Goal: Task Accomplishment & Management: Complete application form

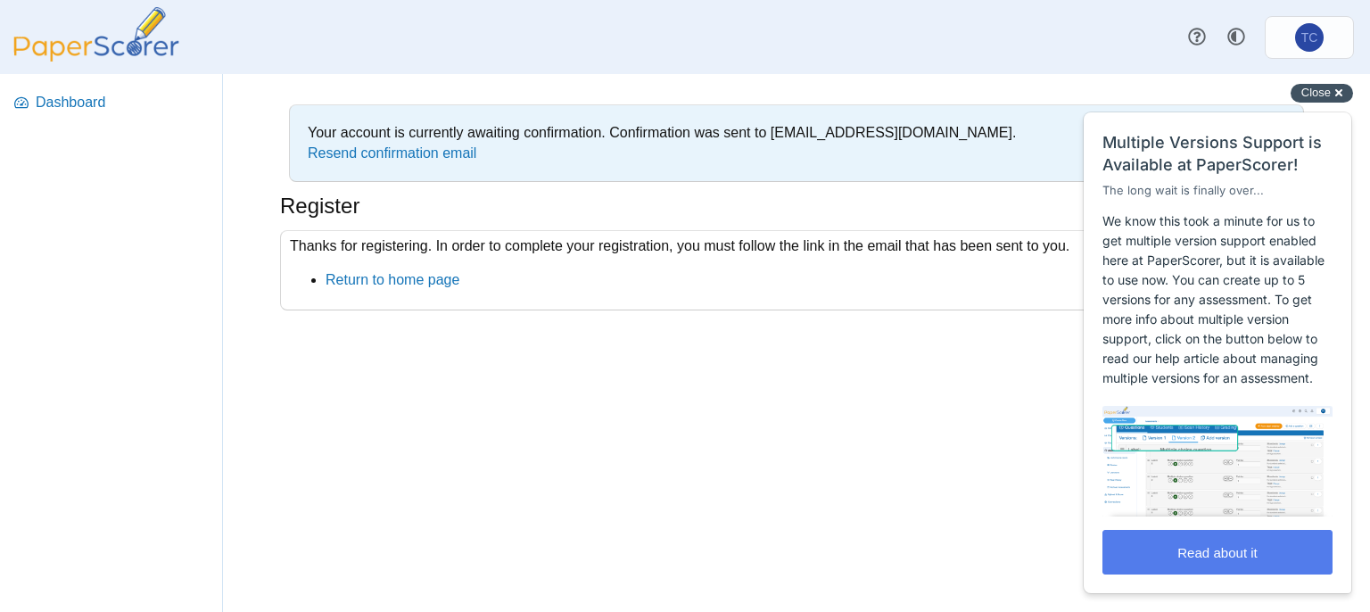
click at [1329, 88] on span "Close" at bounding box center [1316, 92] width 29 height 13
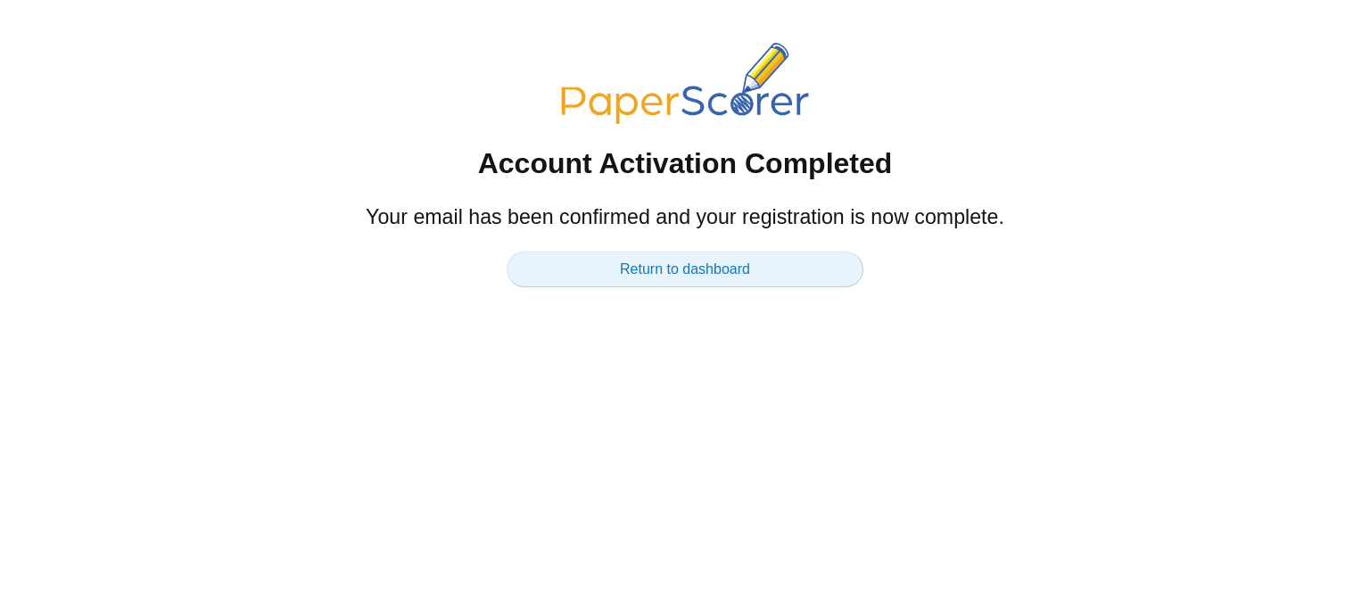
click at [610, 277] on link "Return to dashboard" at bounding box center [685, 270] width 357 height 36
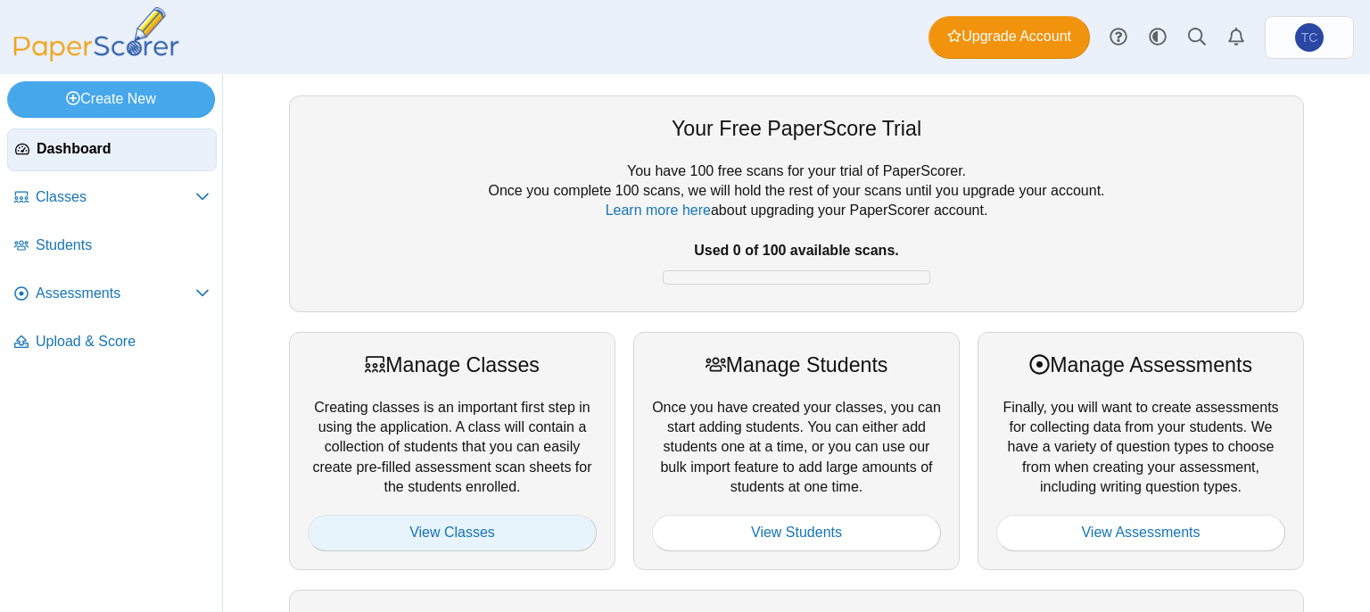
click at [408, 527] on link "View Classes" at bounding box center [452, 533] width 289 height 36
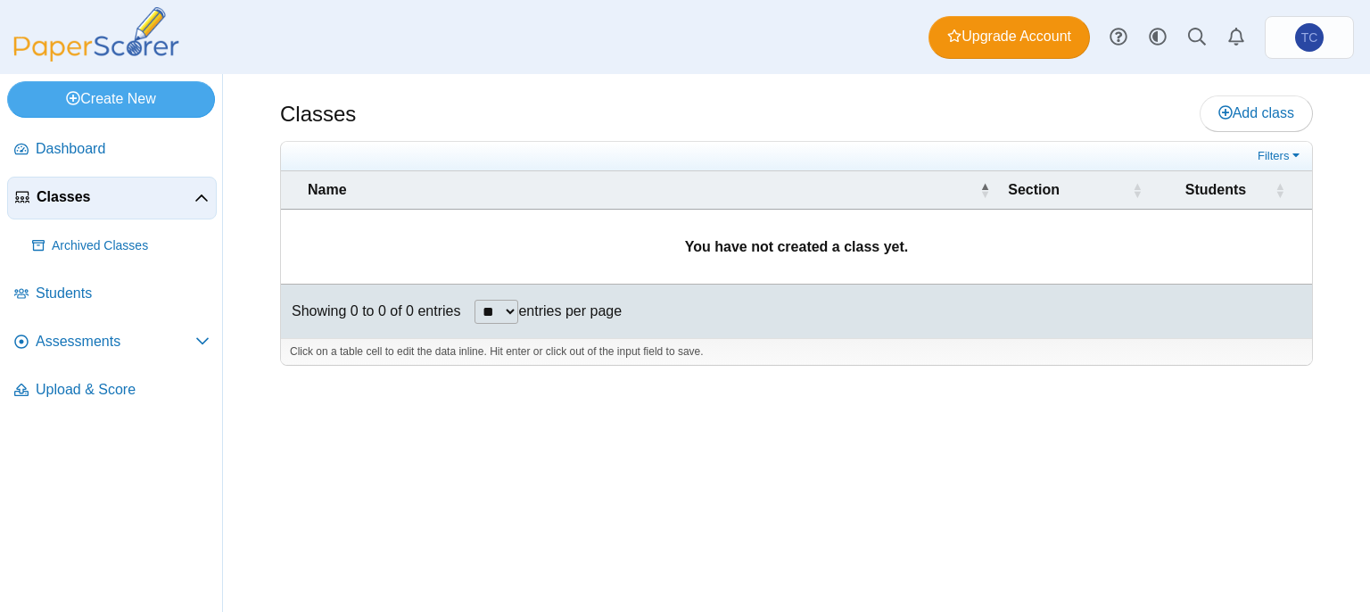
click at [494, 304] on select "** ** ** ***" at bounding box center [497, 312] width 44 height 24
click at [632, 379] on div at bounding box center [796, 375] width 1033 height 18
click at [1218, 126] on link "Add class" at bounding box center [1256, 113] width 113 height 36
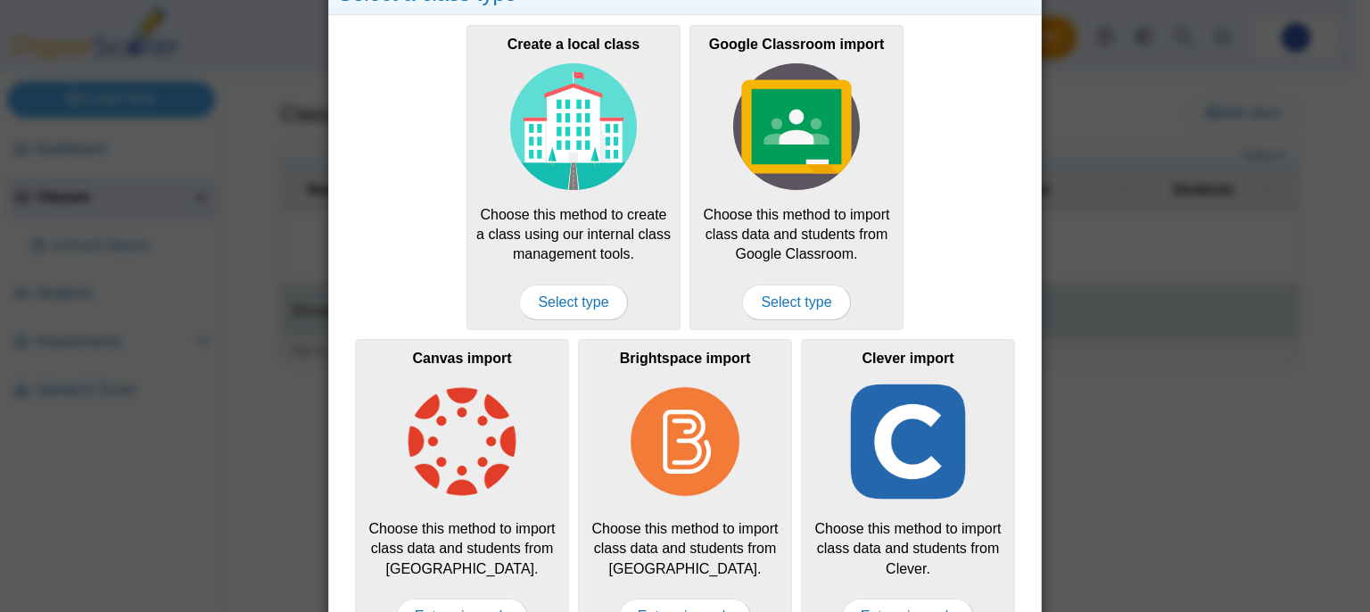
scroll to position [100, 0]
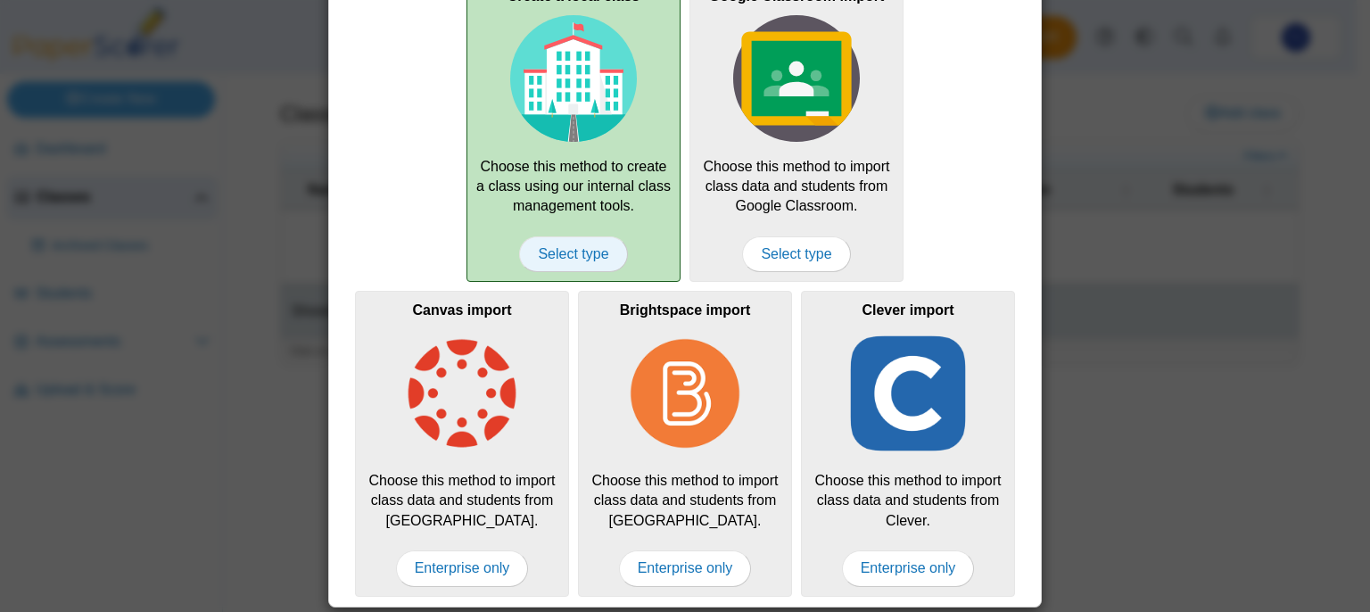
click at [575, 253] on span "Select type" at bounding box center [573, 254] width 108 height 36
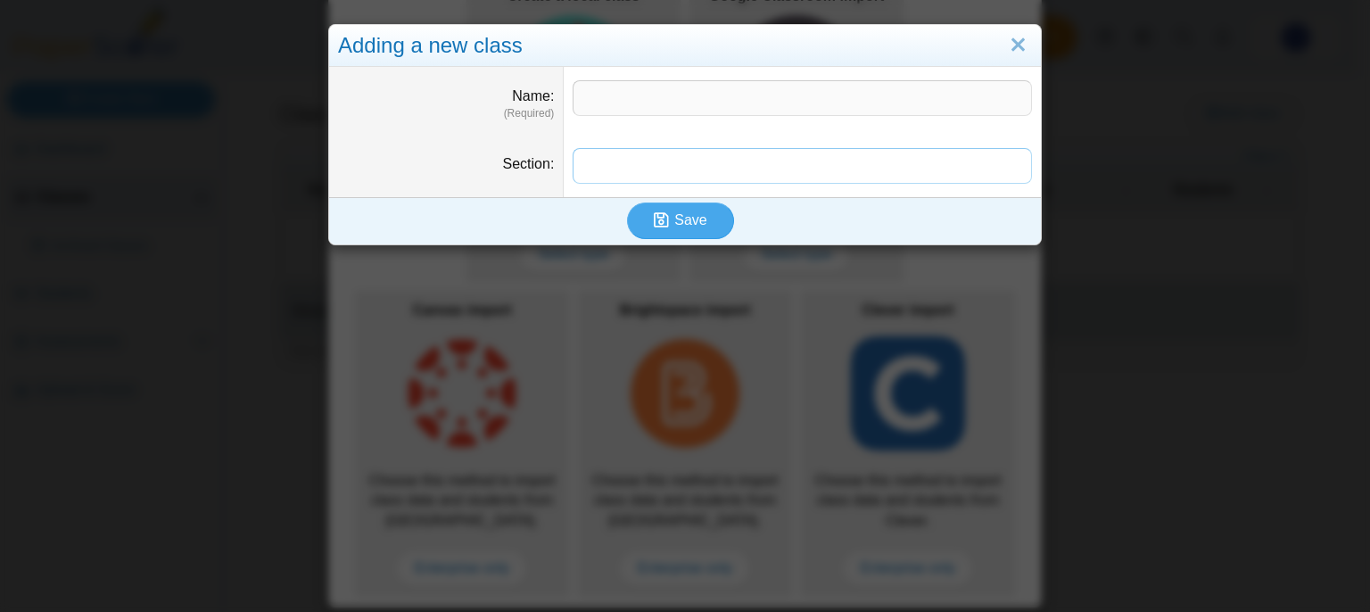
click at [719, 174] on input "Section" at bounding box center [803, 166] width 460 height 36
click at [857, 408] on div "Adding a new class Name (Required) Section Save" at bounding box center [685, 306] width 1370 height 612
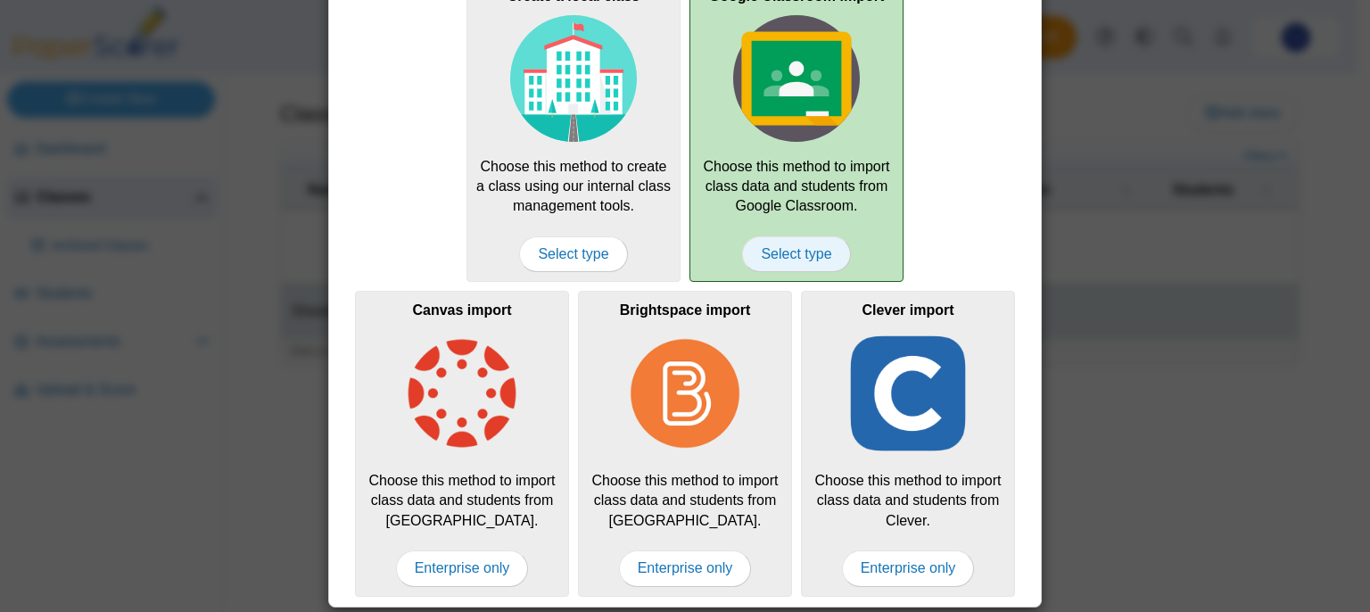
click at [769, 252] on span "Select type" at bounding box center [796, 254] width 108 height 36
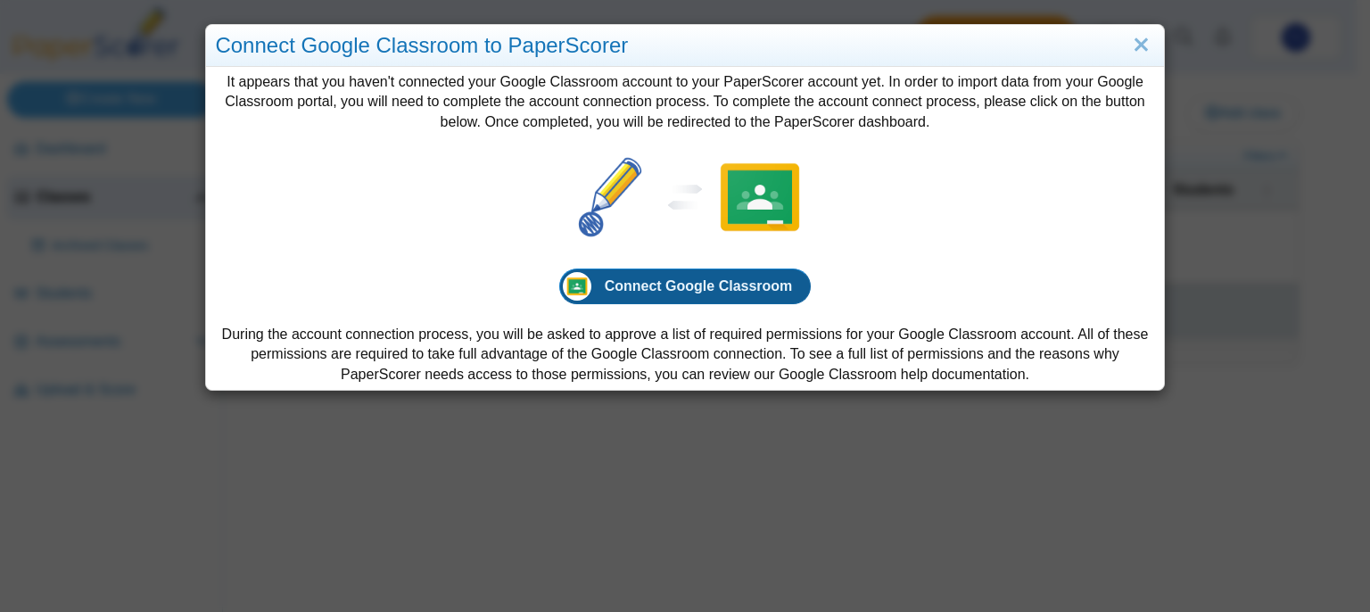
click at [743, 293] on span "Connect Google Classroom" at bounding box center [699, 285] width 188 height 15
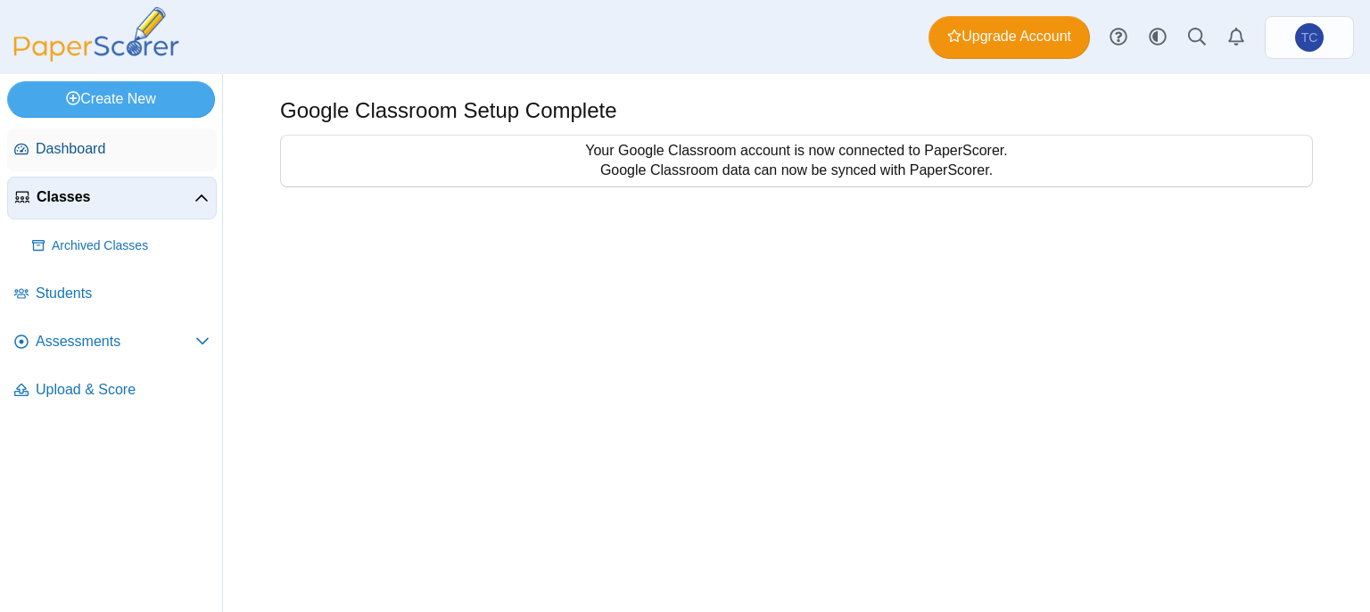
click at [164, 148] on span "Dashboard" at bounding box center [123, 149] width 174 height 20
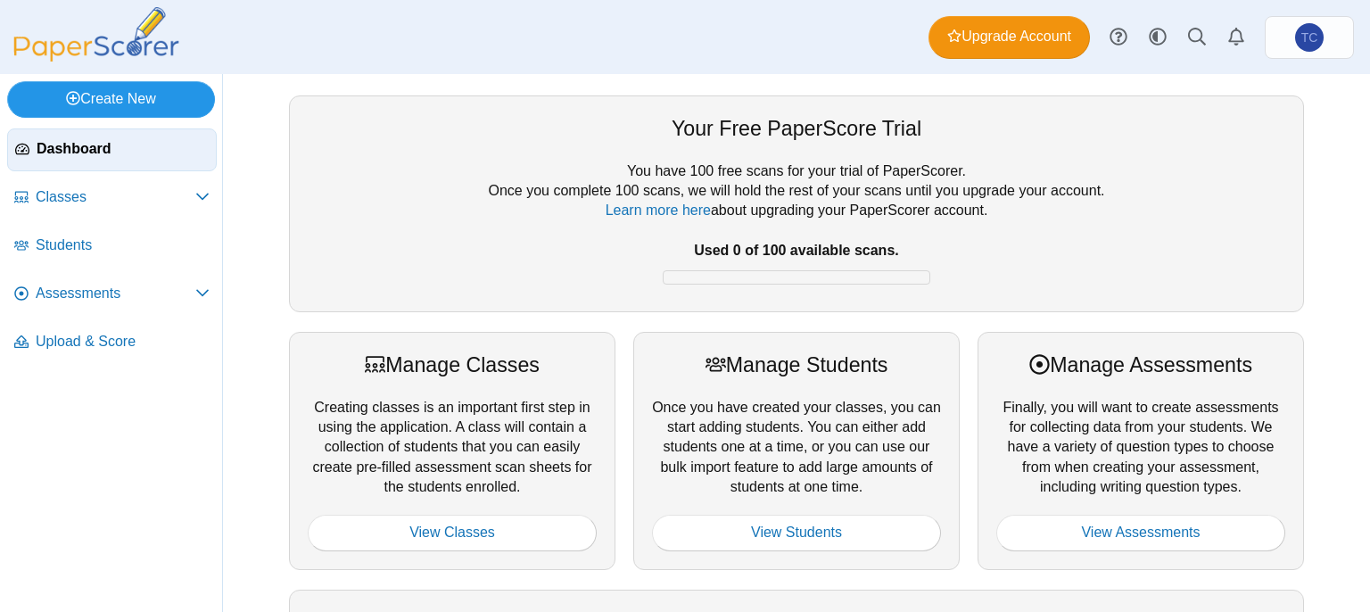
click at [141, 85] on link "Create New" at bounding box center [111, 99] width 208 height 36
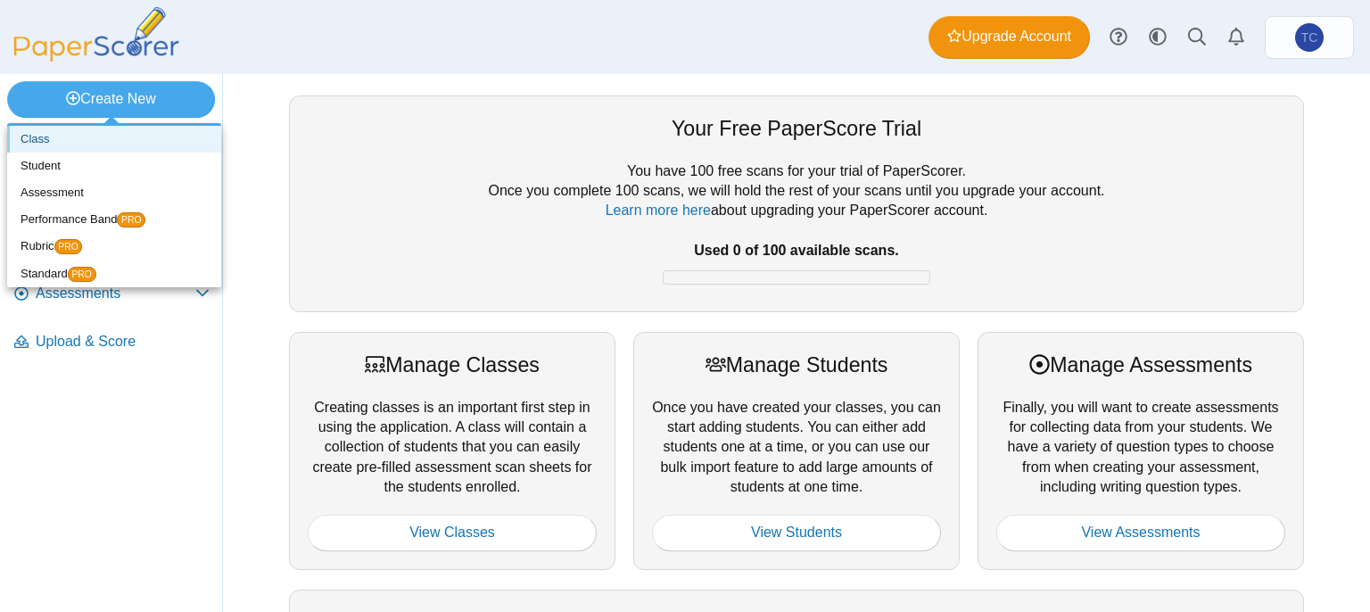
click at [169, 142] on link "Class" at bounding box center [114, 139] width 214 height 27
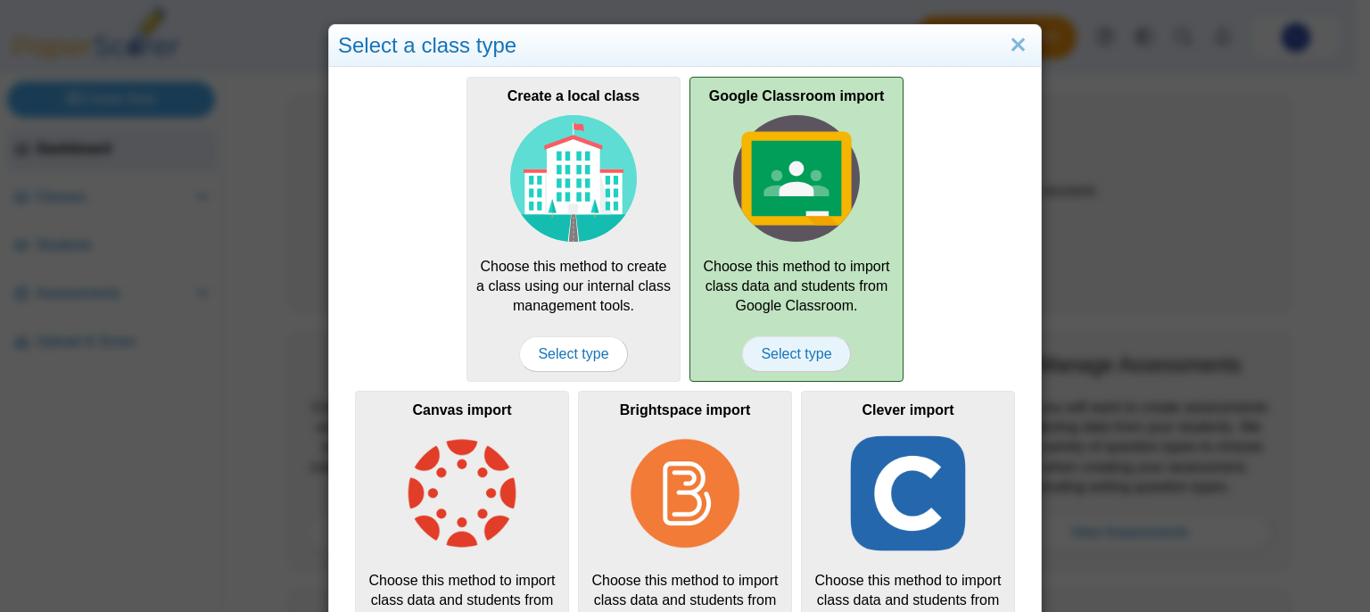
click at [809, 360] on span "Select type" at bounding box center [796, 354] width 108 height 36
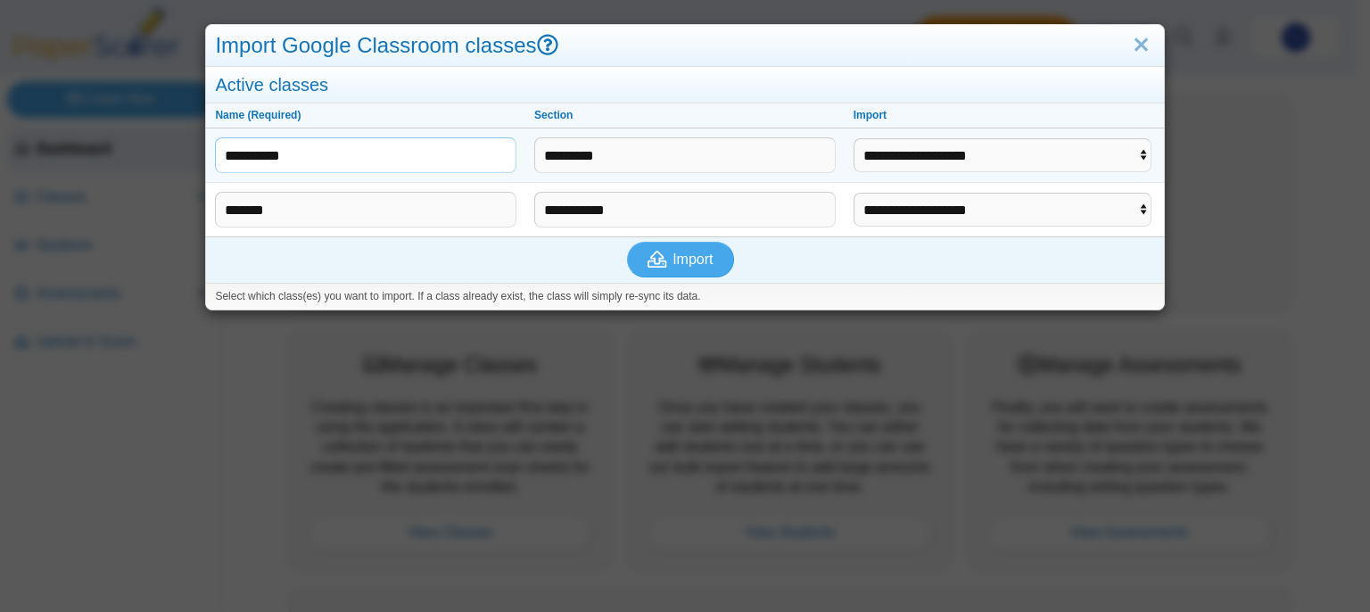
click at [381, 143] on input "**********" at bounding box center [366, 155] width 302 height 36
click at [1038, 158] on select "**********" at bounding box center [1003, 155] width 298 height 34
select select "**********"
click at [854, 138] on select "**********" at bounding box center [1003, 155] width 298 height 34
click at [382, 219] on input "*******" at bounding box center [366, 210] width 302 height 36
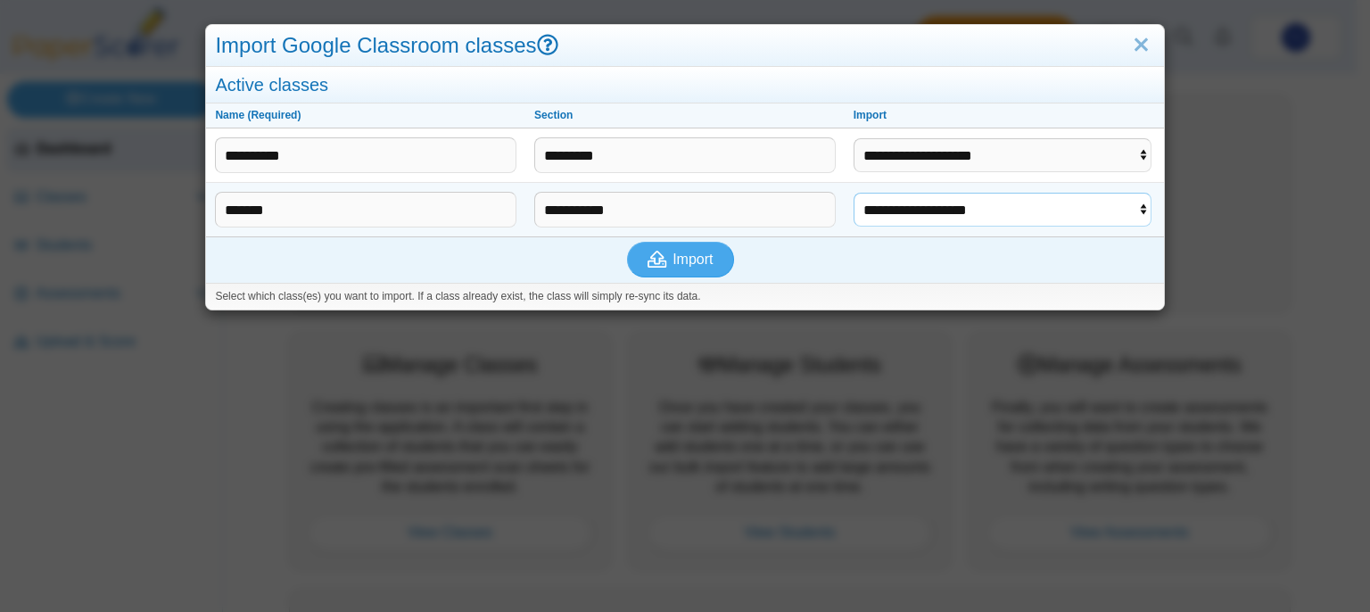
click at [906, 203] on select "**********" at bounding box center [1003, 210] width 298 height 34
select select "**********"
click at [854, 193] on select "**********" at bounding box center [1003, 210] width 298 height 34
click at [633, 265] on button "Import" at bounding box center [680, 260] width 107 height 36
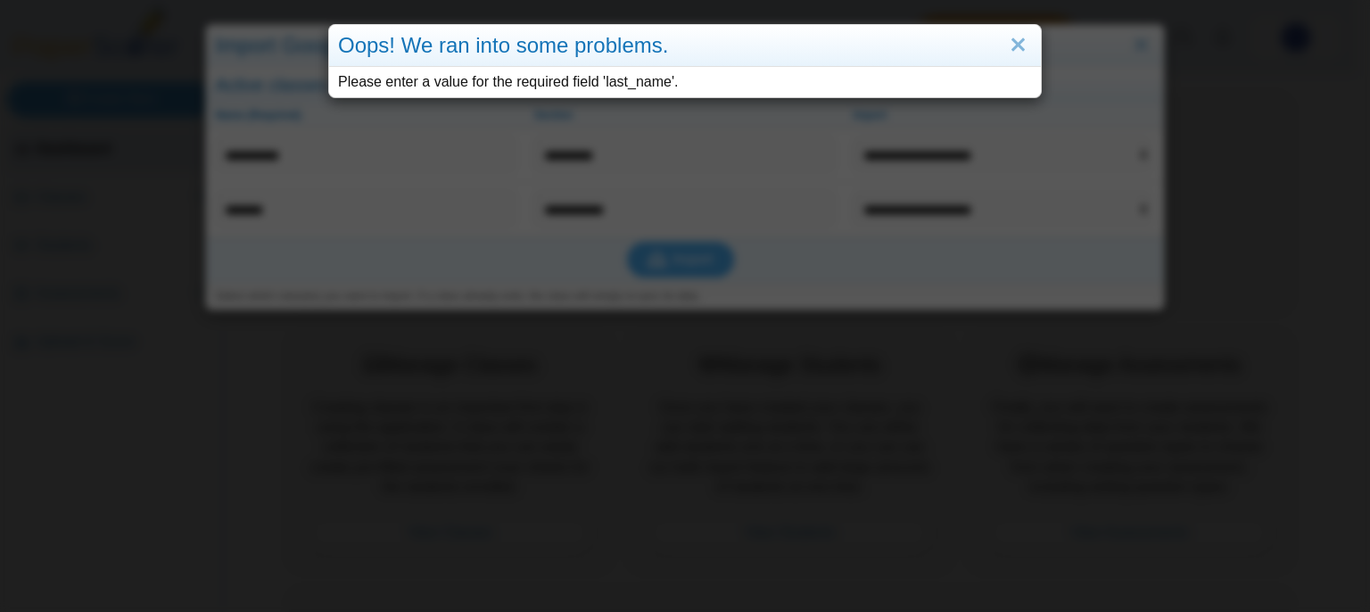
click at [882, 186] on div "Oops! We ran into some problems. Please enter a value for the required field 'l…" at bounding box center [685, 306] width 1370 height 612
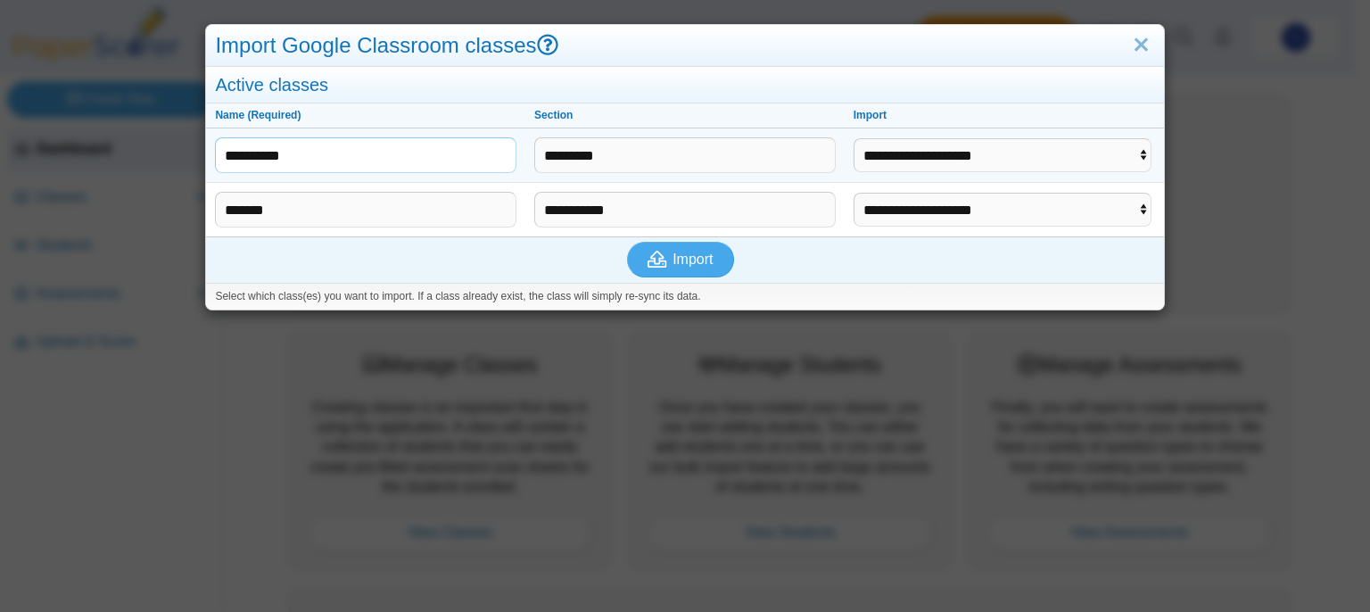
click at [453, 160] on input "**********" at bounding box center [366, 155] width 302 height 36
click at [454, 215] on input "*******" at bounding box center [366, 210] width 302 height 36
click at [699, 261] on span "Import" at bounding box center [693, 259] width 40 height 15
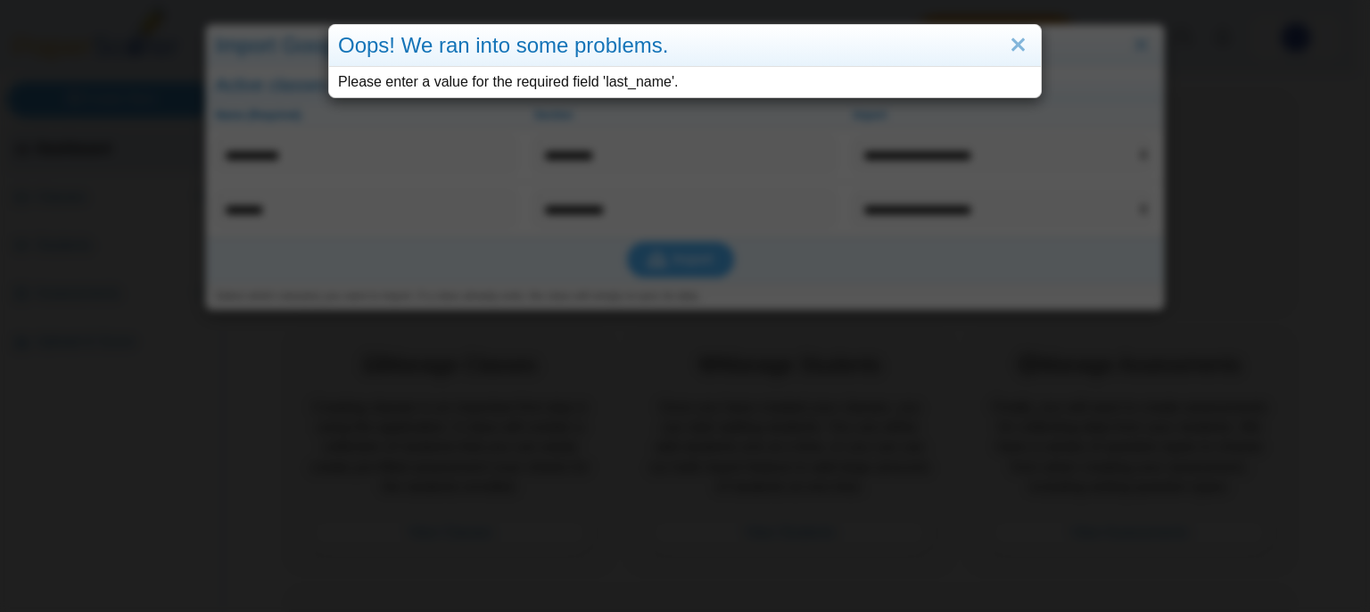
click at [845, 384] on div "Oops! We ran into some problems. Please enter a value for the required field 'l…" at bounding box center [685, 306] width 1370 height 612
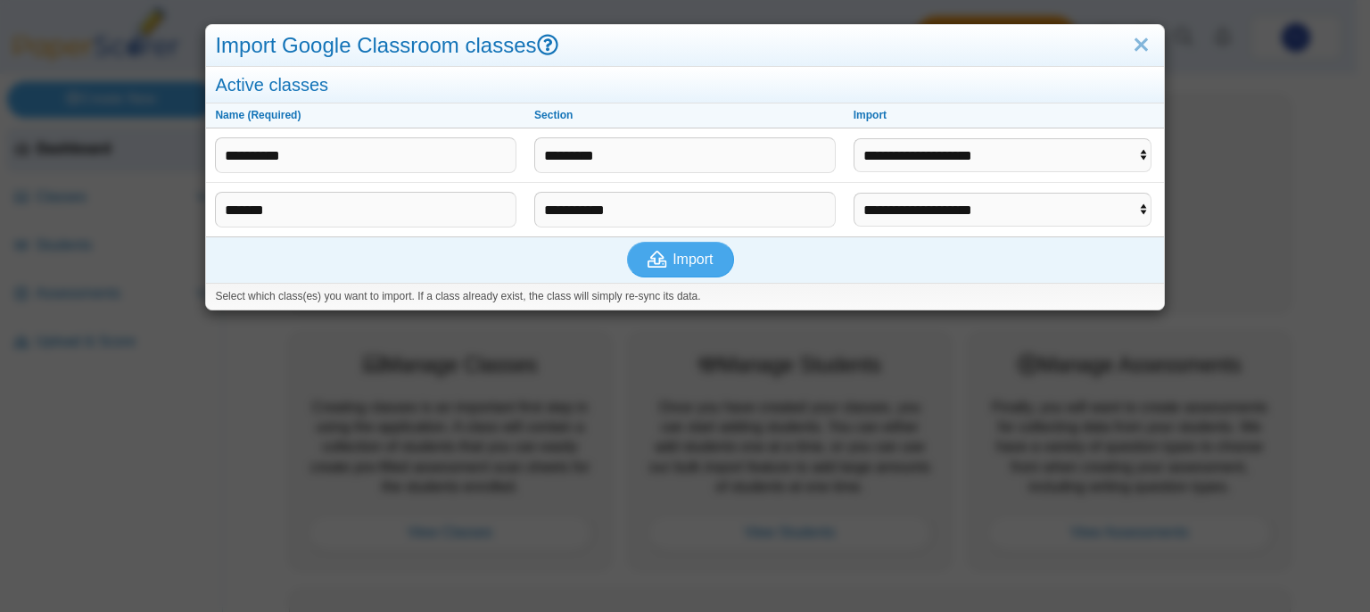
click at [890, 444] on div "**********" at bounding box center [685, 306] width 1370 height 612
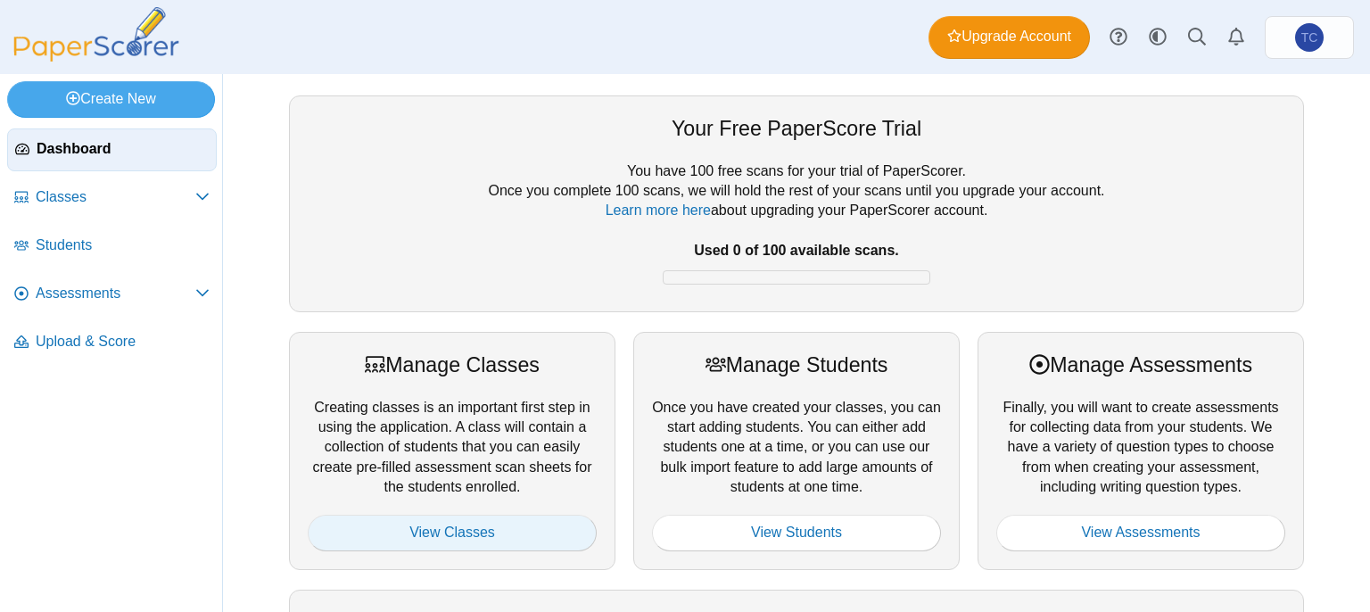
click at [542, 524] on link "View Classes" at bounding box center [452, 533] width 289 height 36
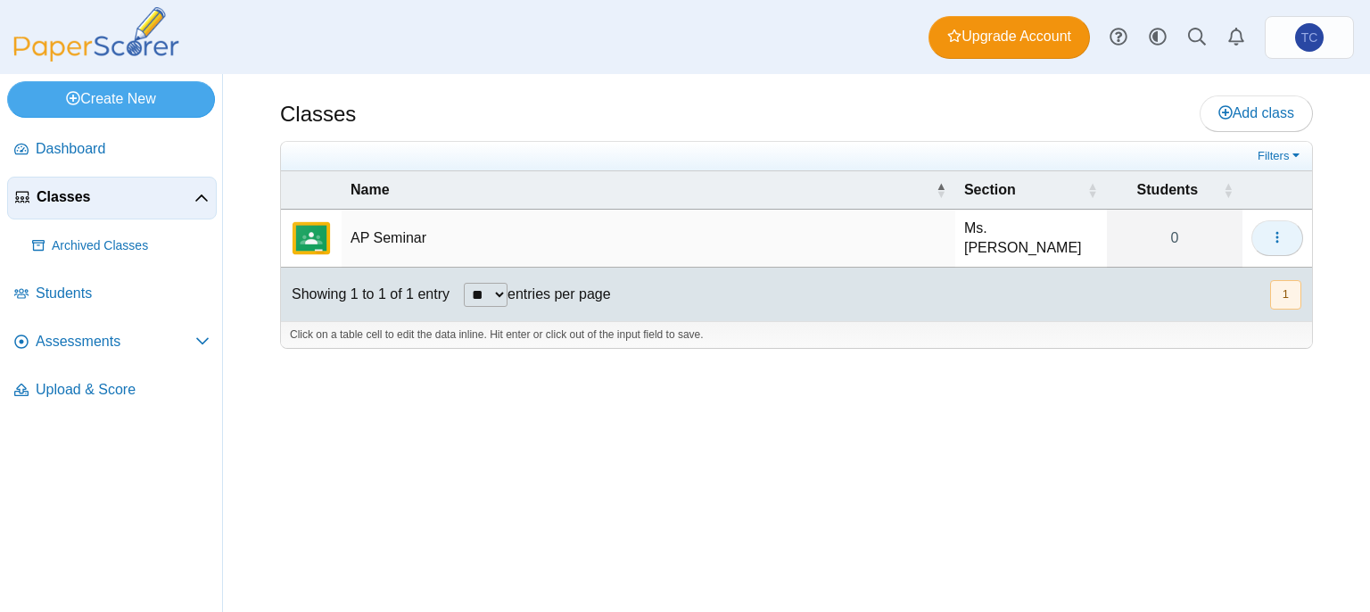
click at [1278, 225] on button "button" at bounding box center [1278, 238] width 52 height 36
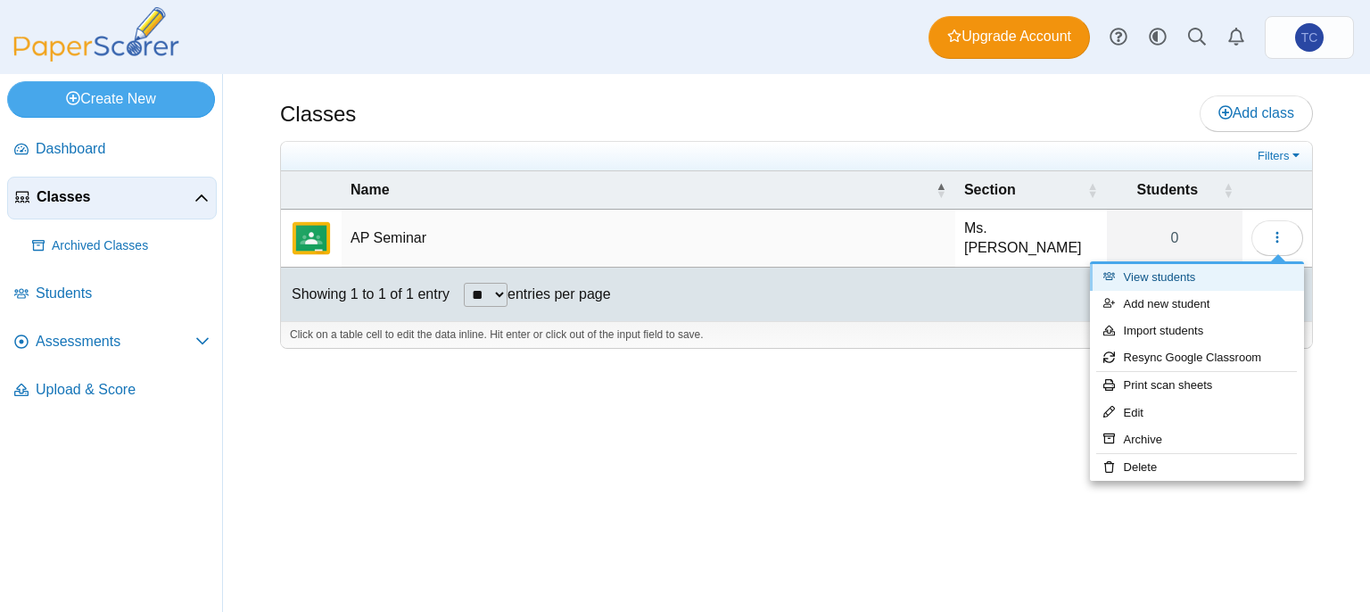
click at [1195, 274] on link "View students" at bounding box center [1197, 277] width 214 height 27
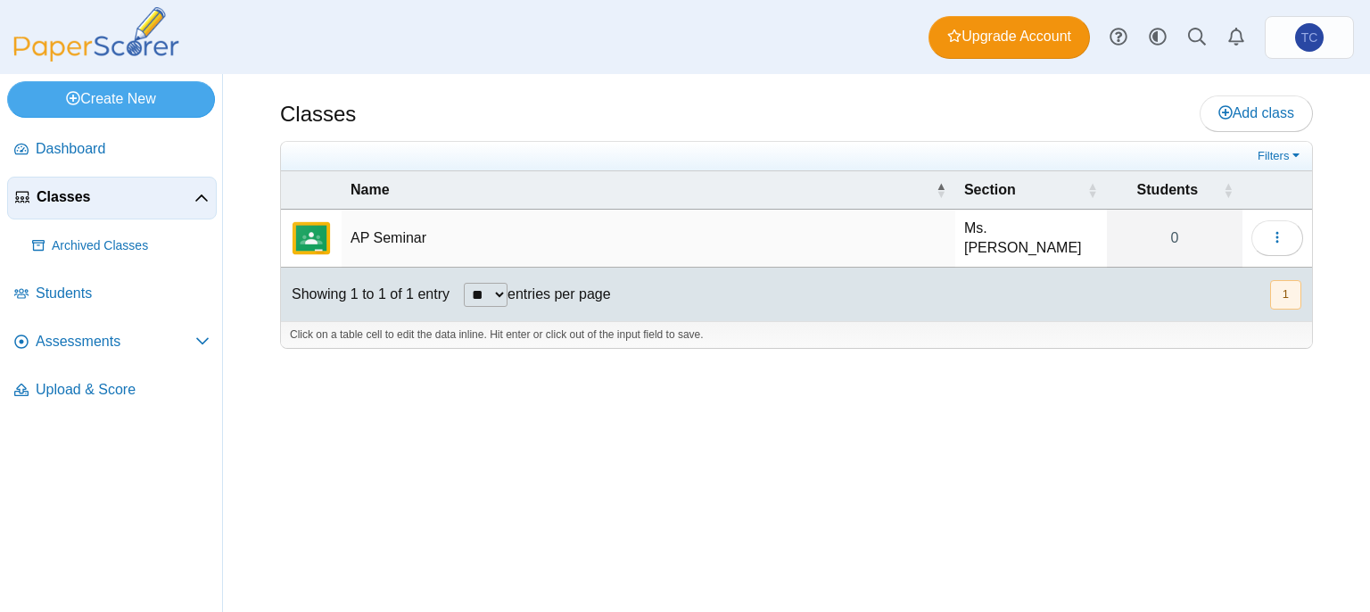
click at [1010, 249] on td "Ms. [PERSON_NAME]" at bounding box center [1032, 239] width 152 height 58
click at [1221, 452] on div "Classes Add class Filters 0" at bounding box center [796, 343] width 1147 height 538
click at [1289, 289] on button "1" at bounding box center [1286, 294] width 31 height 29
drag, startPoint x: 1289, startPoint y: 290, endPoint x: 1054, endPoint y: 342, distance: 241.2
click at [1055, 342] on div "Filters Show only: Loading… Name Section Students AP Seminar Ms. Sarah 0 Loadin…" at bounding box center [796, 245] width 1033 height 208
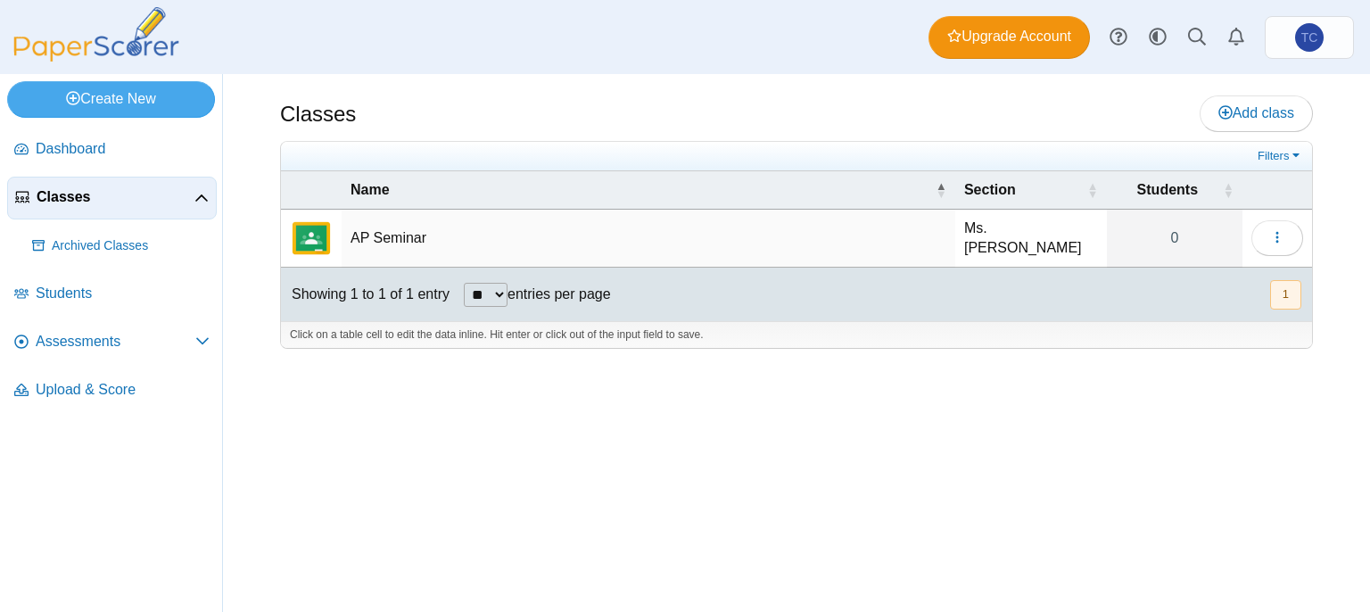
click at [923, 388] on div "Classes Add class Filters 0" at bounding box center [796, 343] width 1147 height 538
click at [313, 235] on img "External class connected through Google Classroom" at bounding box center [311, 238] width 43 height 43
click at [1285, 240] on button "button" at bounding box center [1278, 238] width 52 height 36
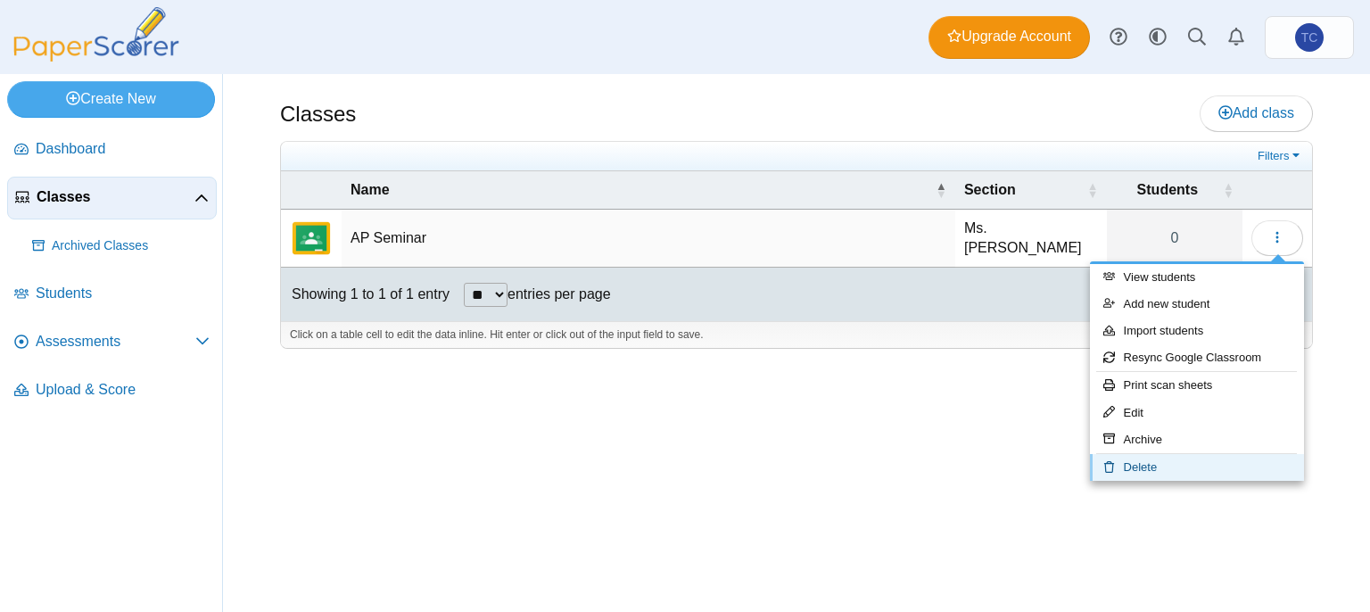
click at [1186, 462] on link "Delete" at bounding box center [1197, 467] width 214 height 27
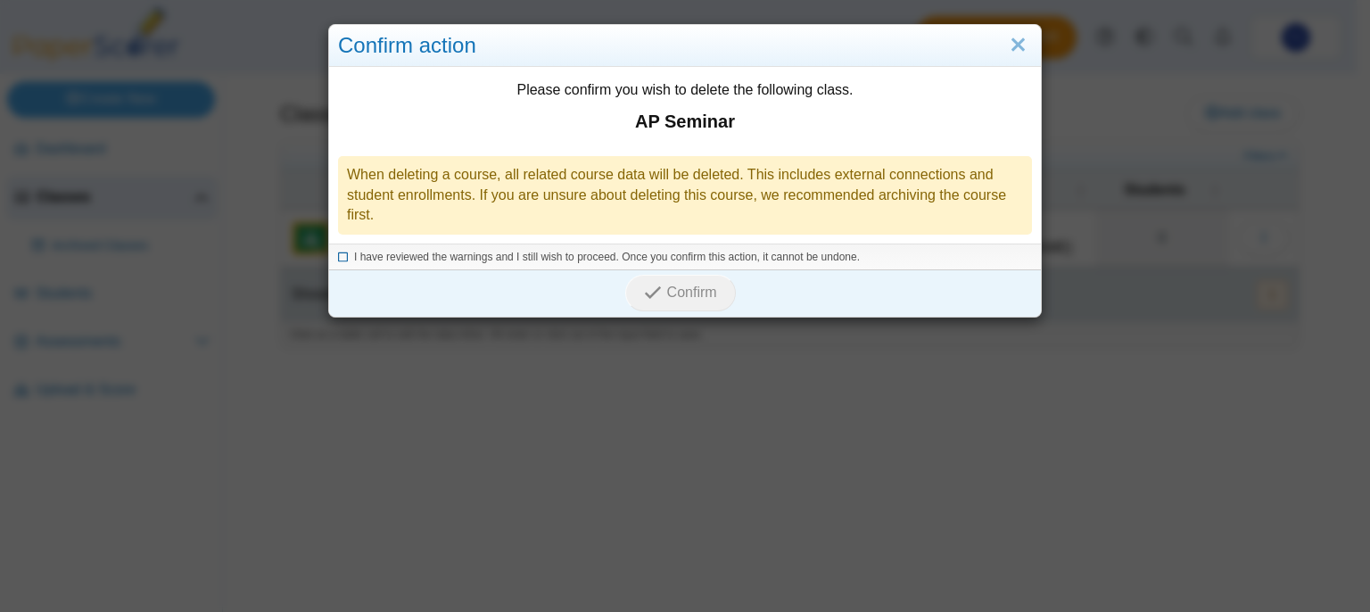
click at [338, 256] on icon at bounding box center [343, 255] width 11 height 10
click at [708, 288] on span "Confirm" at bounding box center [692, 292] width 50 height 15
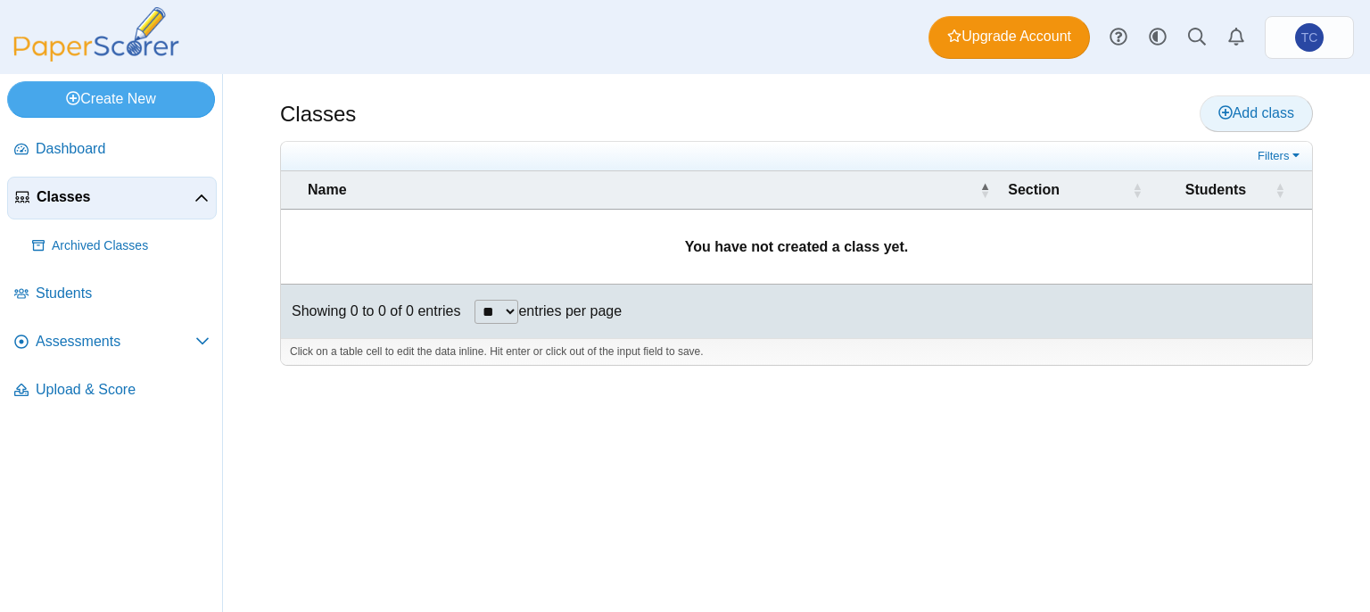
click at [1234, 101] on link "Add class" at bounding box center [1256, 113] width 113 height 36
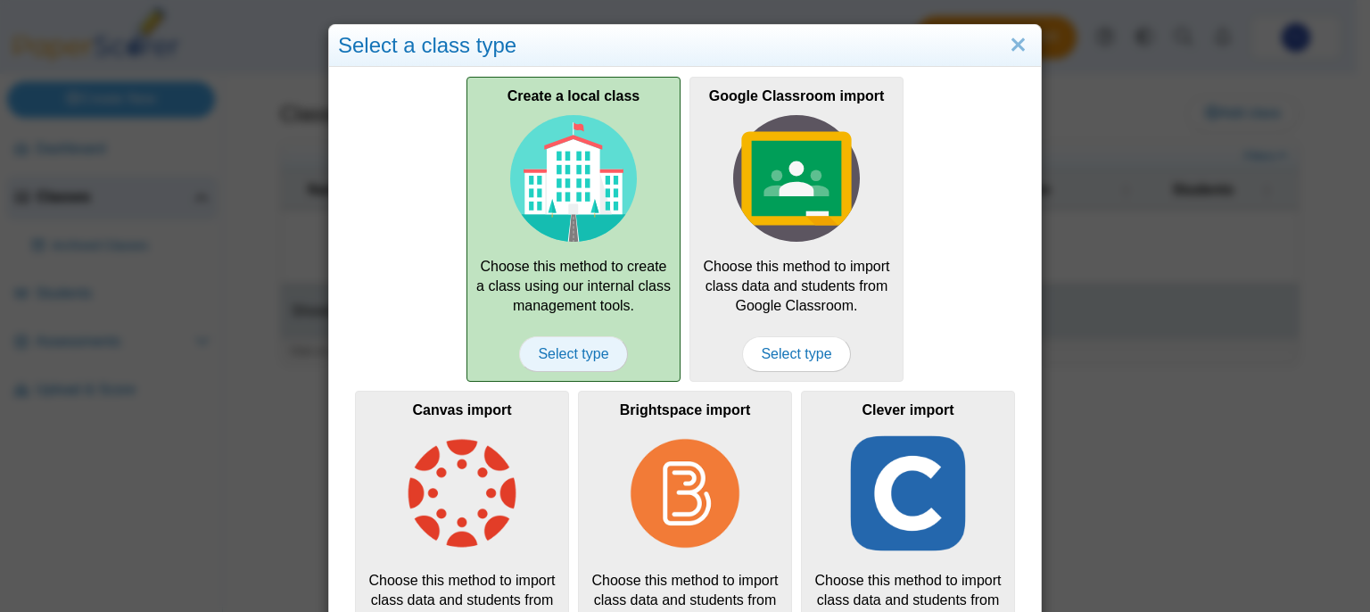
click at [571, 354] on span "Select type" at bounding box center [573, 354] width 108 height 36
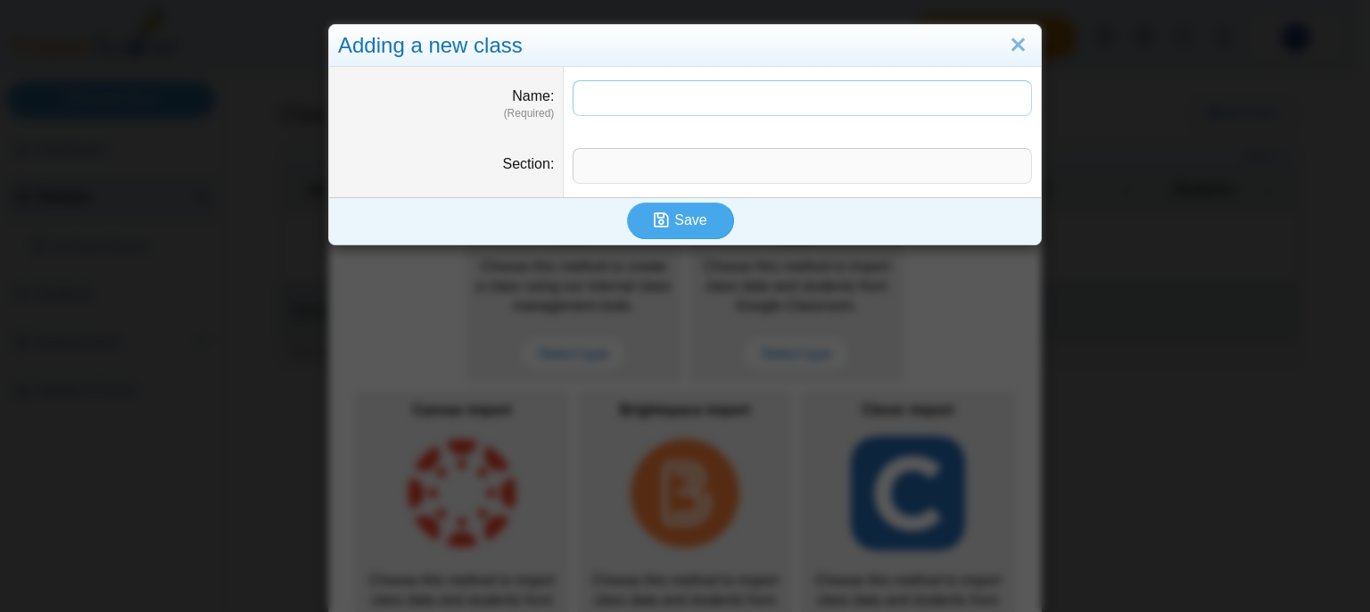
click at [617, 99] on input "Name" at bounding box center [803, 98] width 460 height 36
click at [612, 165] on input "Section" at bounding box center [803, 166] width 460 height 36
click at [613, 165] on input "Section" at bounding box center [803, 166] width 460 height 36
click at [625, 86] on input "Name" at bounding box center [803, 98] width 460 height 36
drag, startPoint x: 625, startPoint y: 86, endPoint x: 618, endPoint y: 122, distance: 37.1
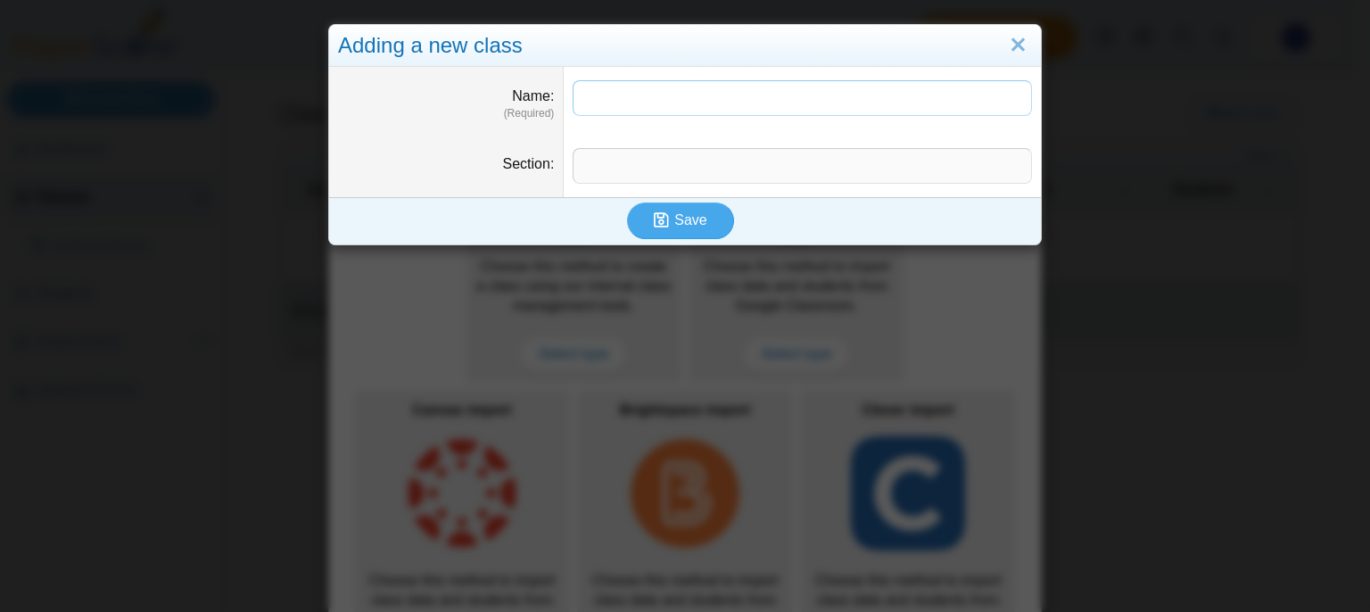
click at [625, 86] on input "Name" at bounding box center [803, 98] width 460 height 36
click at [596, 126] on dd at bounding box center [802, 101] width 477 height 68
click at [588, 102] on input "Name" at bounding box center [803, 98] width 460 height 36
click at [584, 95] on input "Name" at bounding box center [803, 98] width 460 height 36
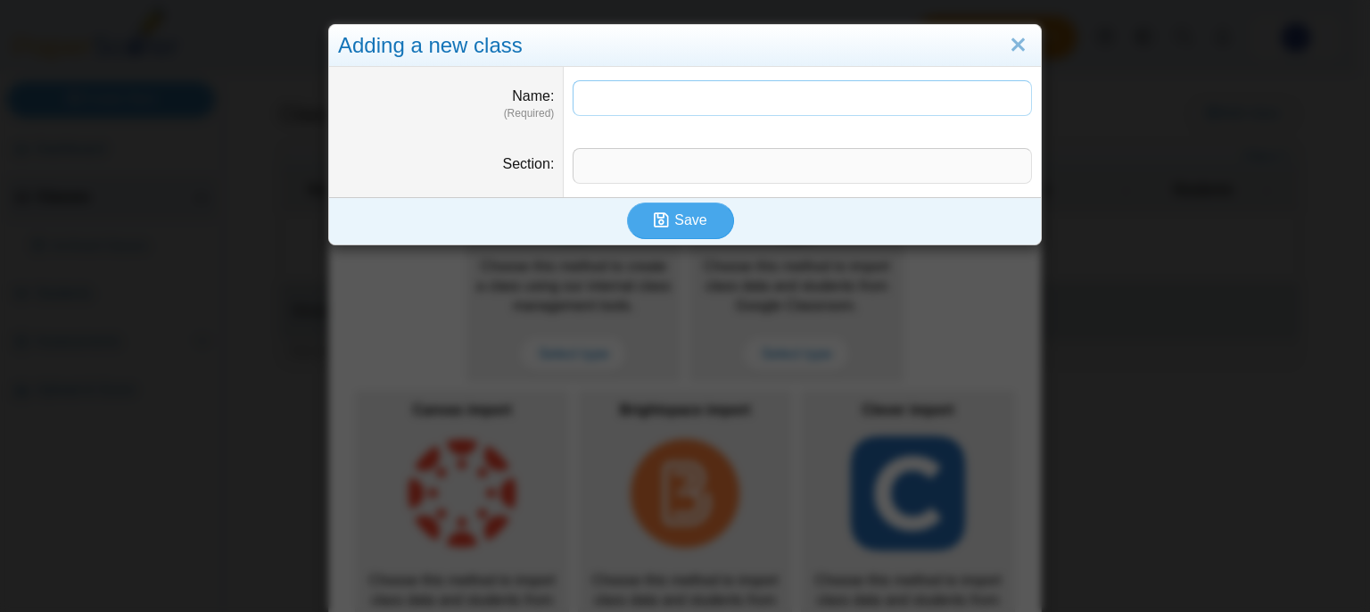
click at [584, 95] on input "Name" at bounding box center [803, 98] width 460 height 36
type input "*******"
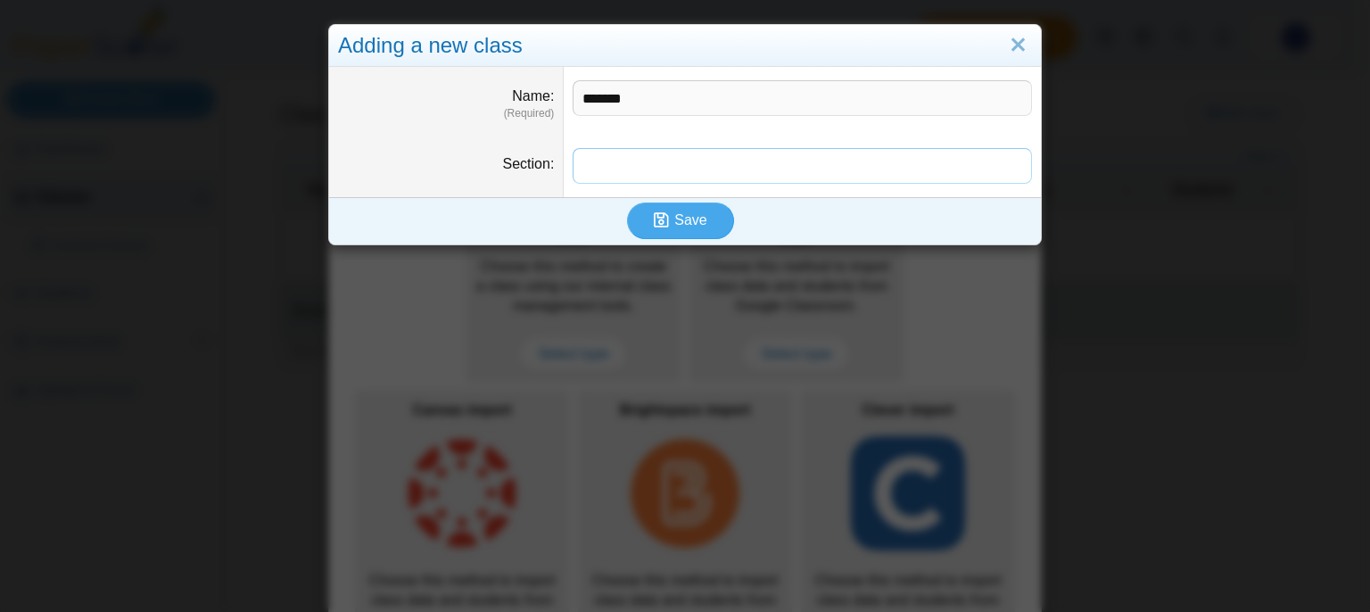
click at [646, 178] on input "Section" at bounding box center [803, 166] width 460 height 36
click at [627, 203] on button "Save" at bounding box center [680, 221] width 107 height 36
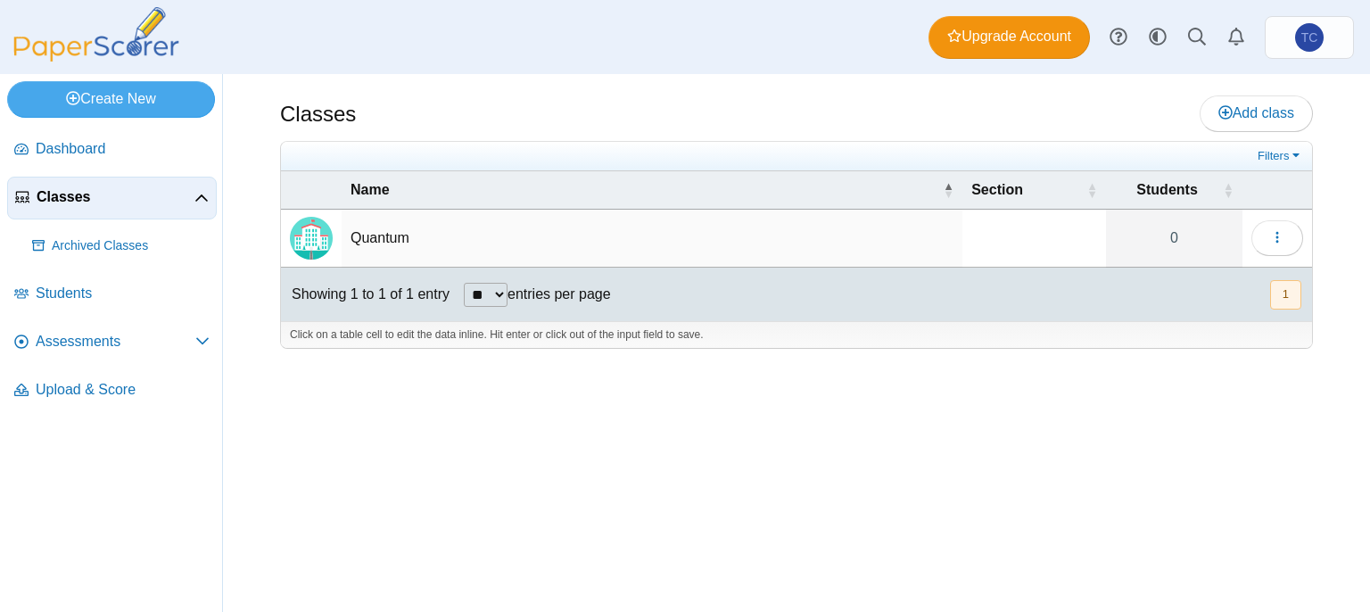
click at [733, 257] on td "Quantum" at bounding box center [652, 239] width 621 height 58
click at [991, 352] on div at bounding box center [796, 358] width 1033 height 18
click at [1292, 236] on button "button" at bounding box center [1278, 238] width 52 height 36
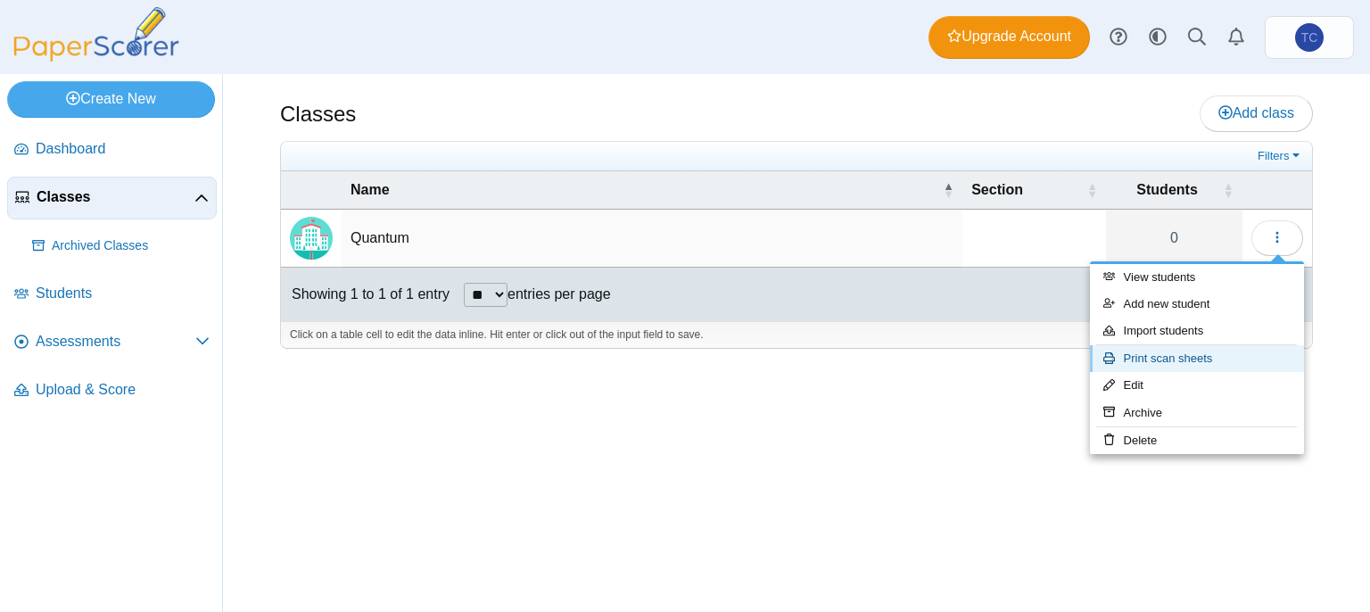
click at [1181, 358] on link "Print scan sheets" at bounding box center [1197, 358] width 214 height 27
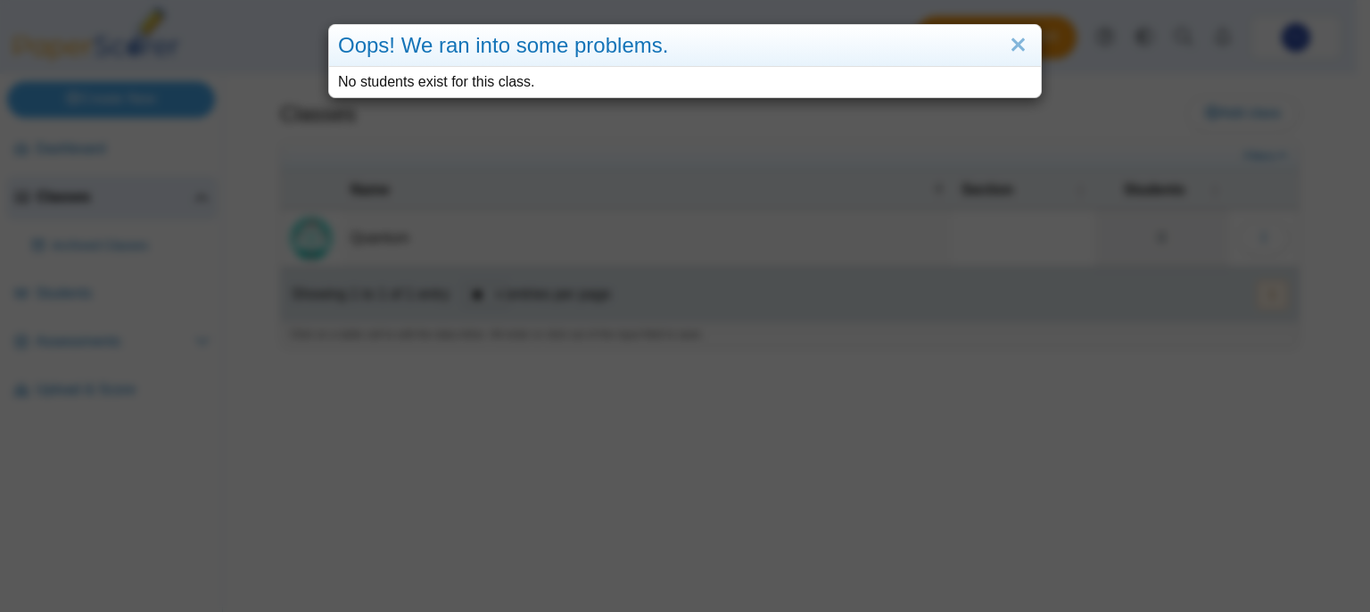
click at [639, 373] on div "Oops! We ran into some problems. No students exist for this class." at bounding box center [685, 306] width 1370 height 612
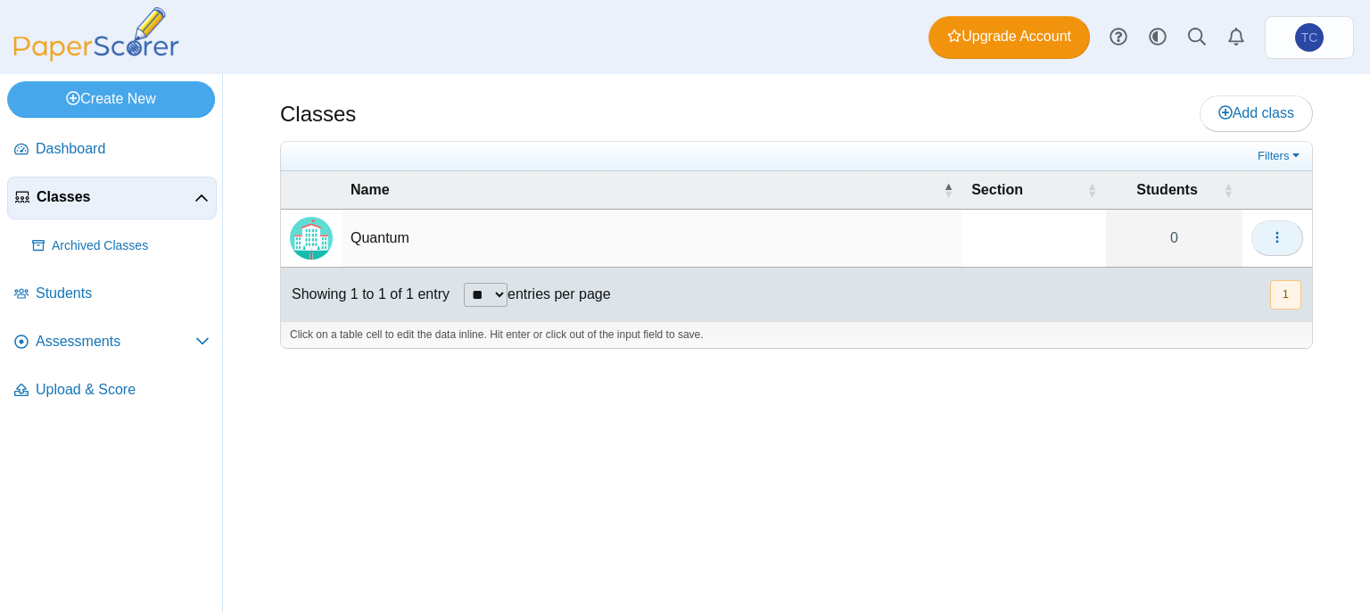
click at [1287, 230] on button "button" at bounding box center [1278, 238] width 52 height 36
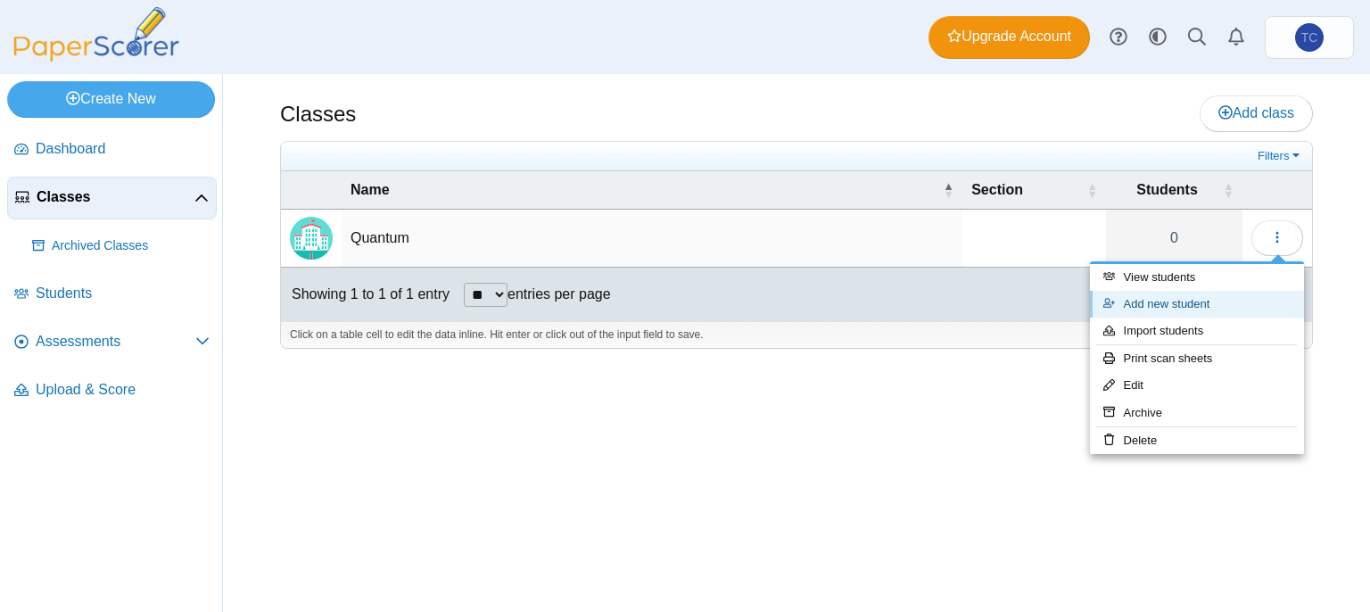
click at [1200, 308] on link "Add new student" at bounding box center [1197, 304] width 214 height 27
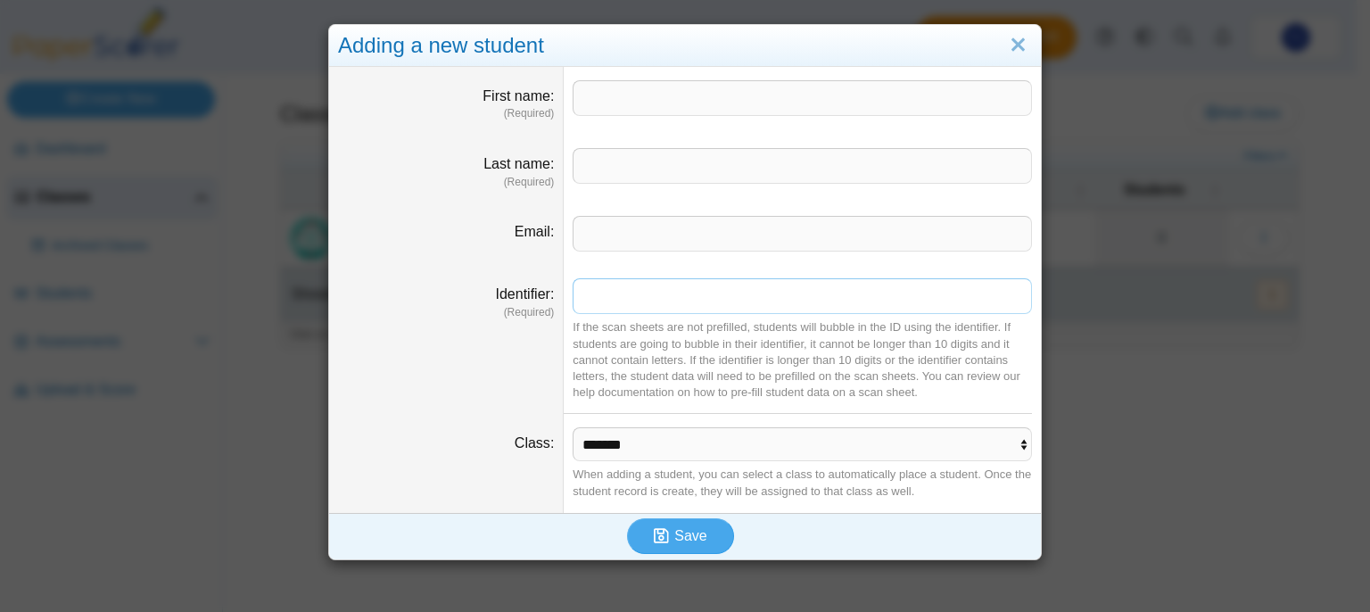
click at [688, 294] on input "Identifier" at bounding box center [803, 296] width 460 height 36
click at [542, 372] on dt "Identifier (Required)" at bounding box center [446, 339] width 235 height 149
click at [635, 101] on input "First name" at bounding box center [803, 98] width 460 height 36
type input "*******"
click at [639, 154] on input "Last name" at bounding box center [803, 166] width 460 height 36
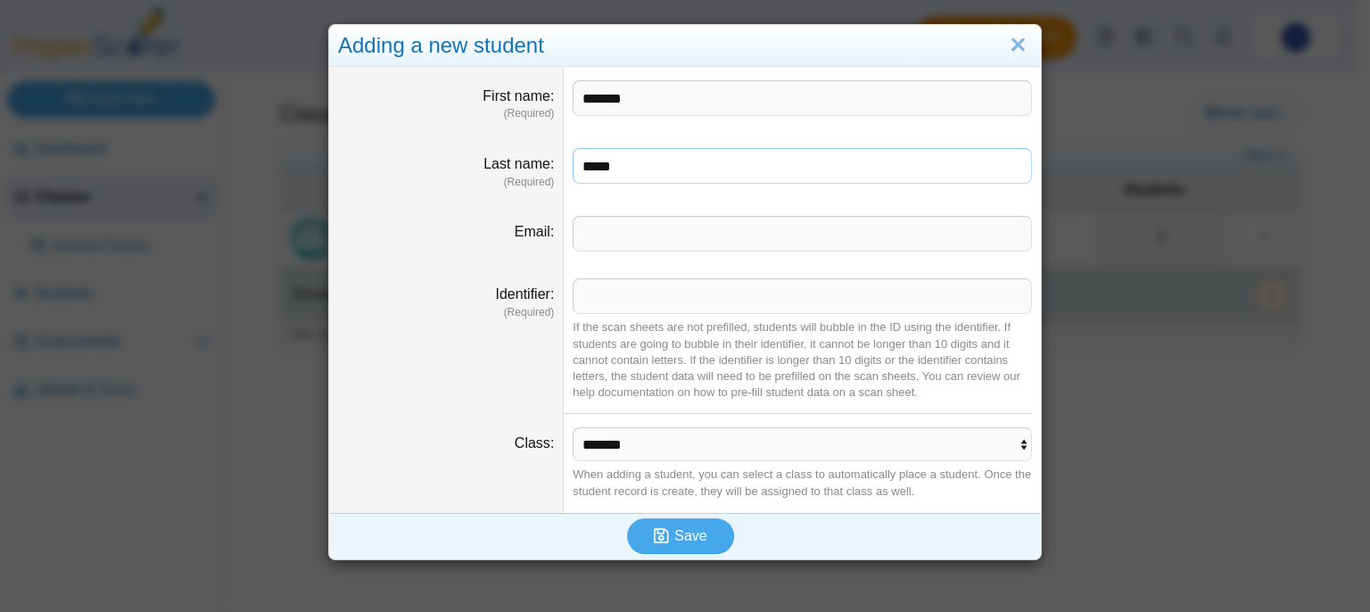
type input "*****"
click at [629, 236] on input "Email" at bounding box center [803, 234] width 460 height 36
click at [632, 306] on input "Identifier" at bounding box center [803, 296] width 460 height 36
click at [629, 406] on dd "If the scan sheets are not prefilled, students will bubble in the ID using the …" at bounding box center [802, 339] width 477 height 149
click at [647, 292] on input "Identifier" at bounding box center [803, 296] width 460 height 36
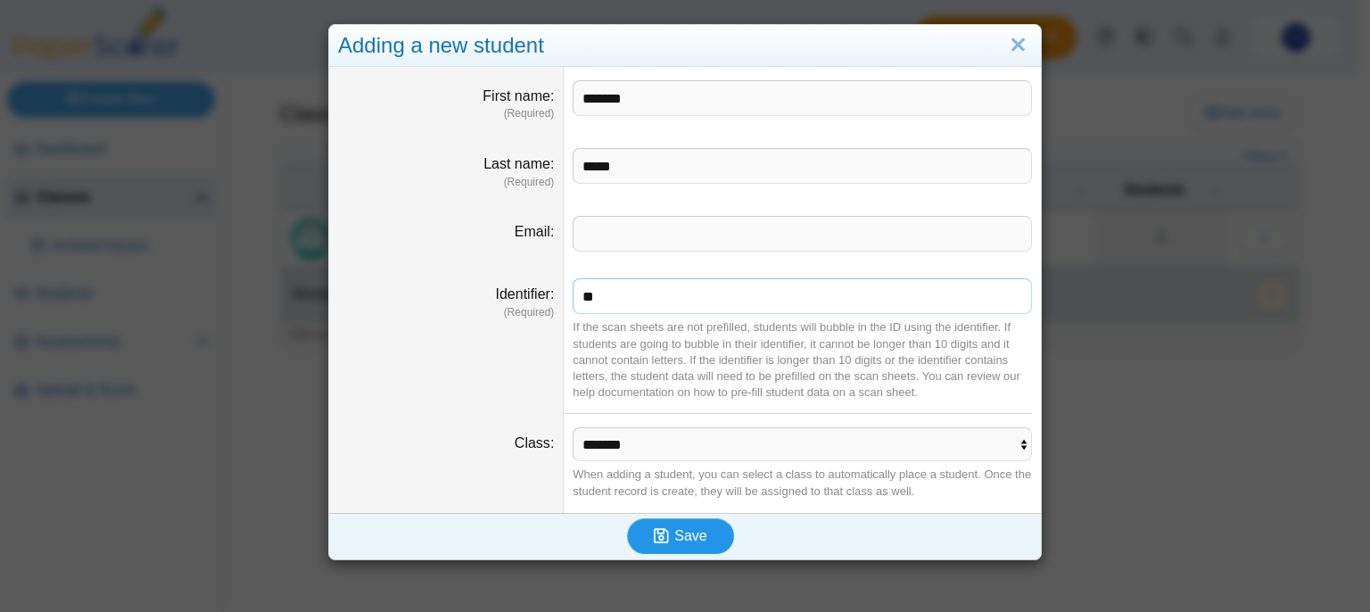
type input "**"
click at [675, 533] on span "Save" at bounding box center [691, 535] width 32 height 15
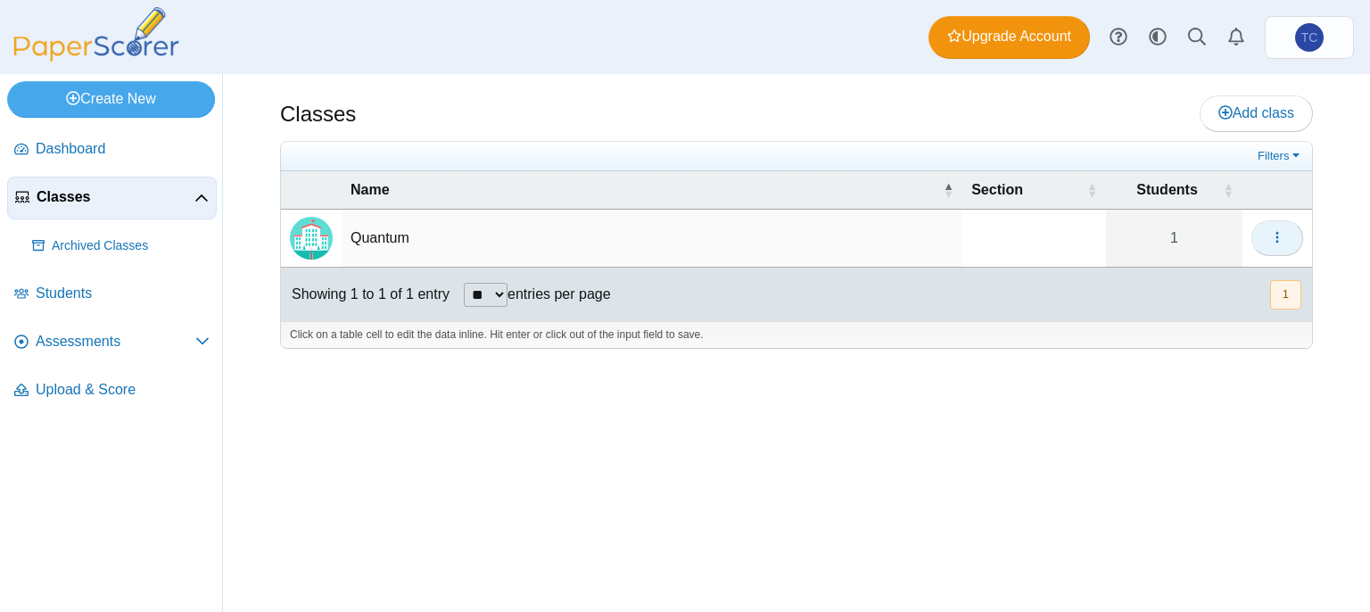
click at [1257, 243] on button "button" at bounding box center [1278, 238] width 52 height 36
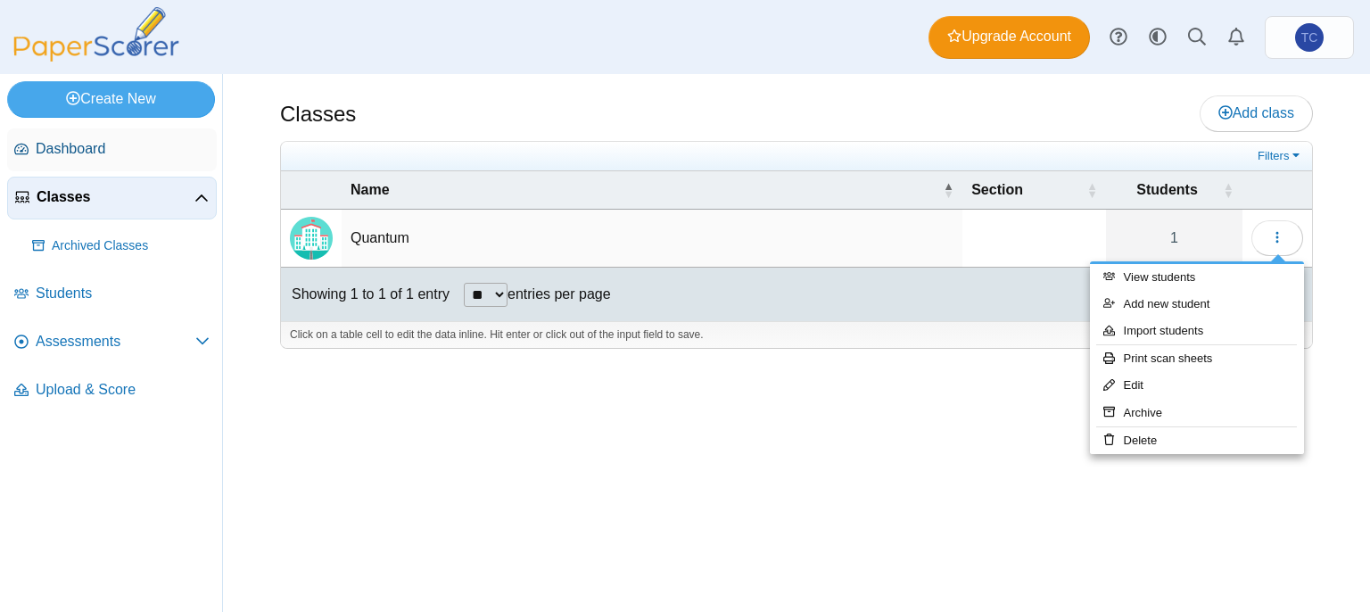
click at [101, 140] on span "Dashboard" at bounding box center [123, 149] width 174 height 20
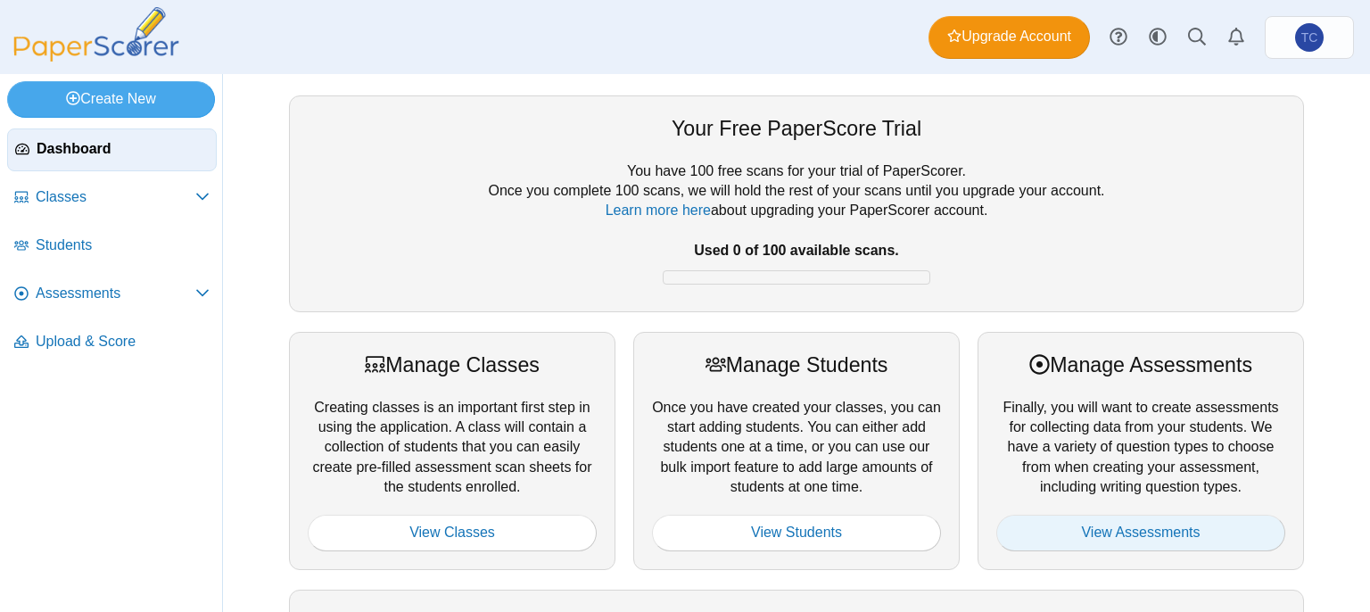
click at [1028, 515] on link "View Assessments" at bounding box center [1141, 533] width 289 height 36
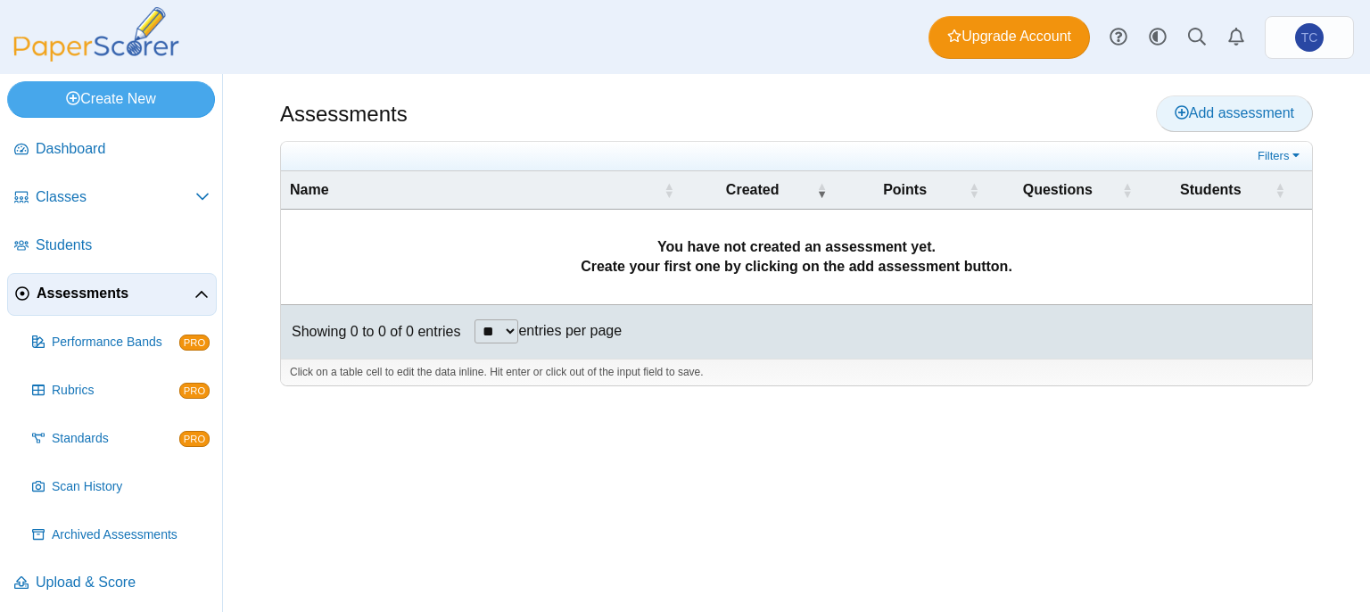
click at [1260, 105] on span "Add assessment" at bounding box center [1235, 112] width 120 height 15
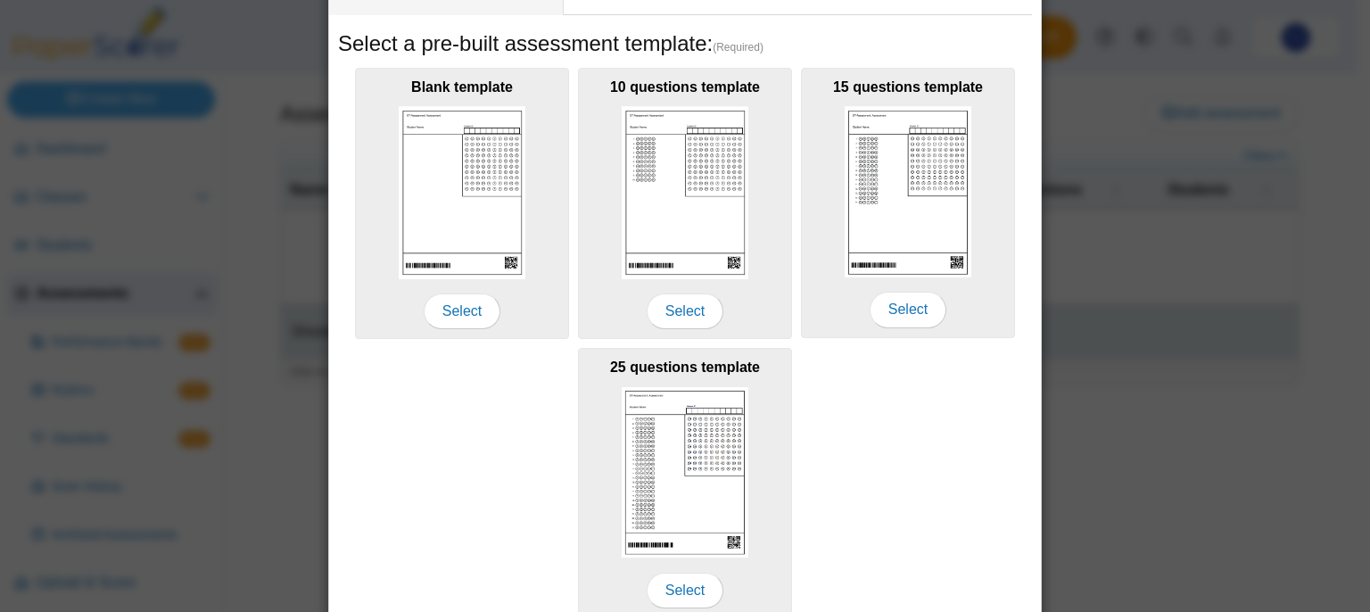
scroll to position [364, 0]
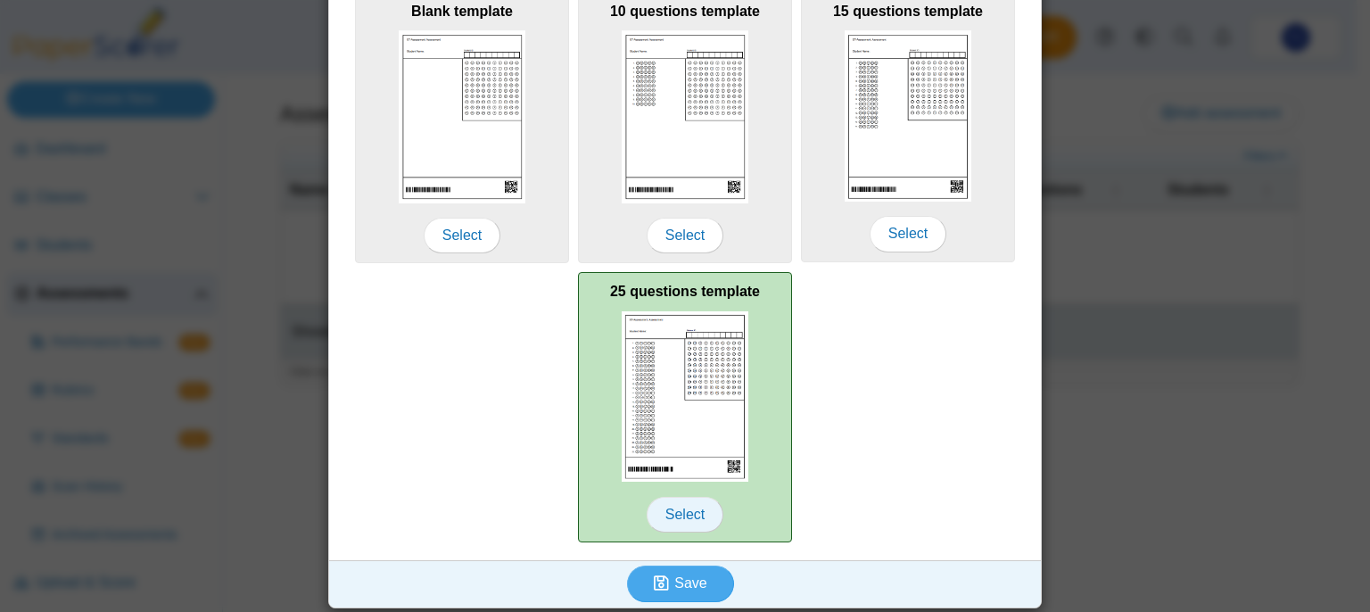
type input "**********"
click at [665, 509] on span "Select" at bounding box center [685, 515] width 77 height 36
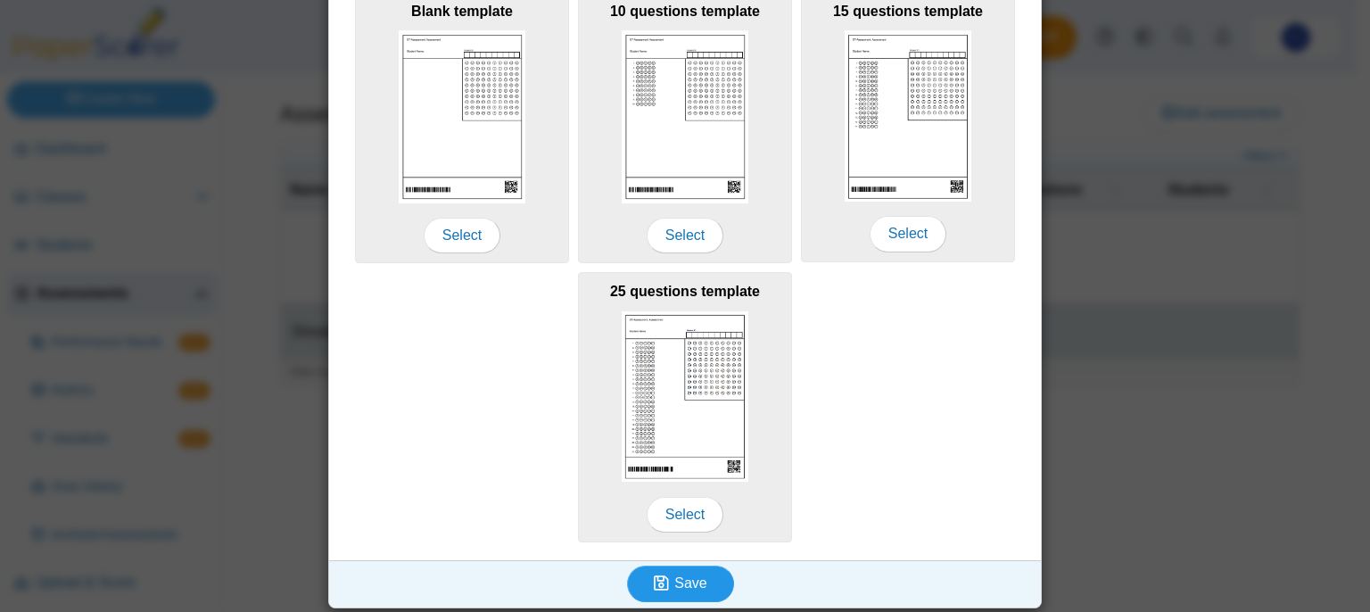
click at [657, 586] on use "submit" at bounding box center [661, 582] width 15 height 15
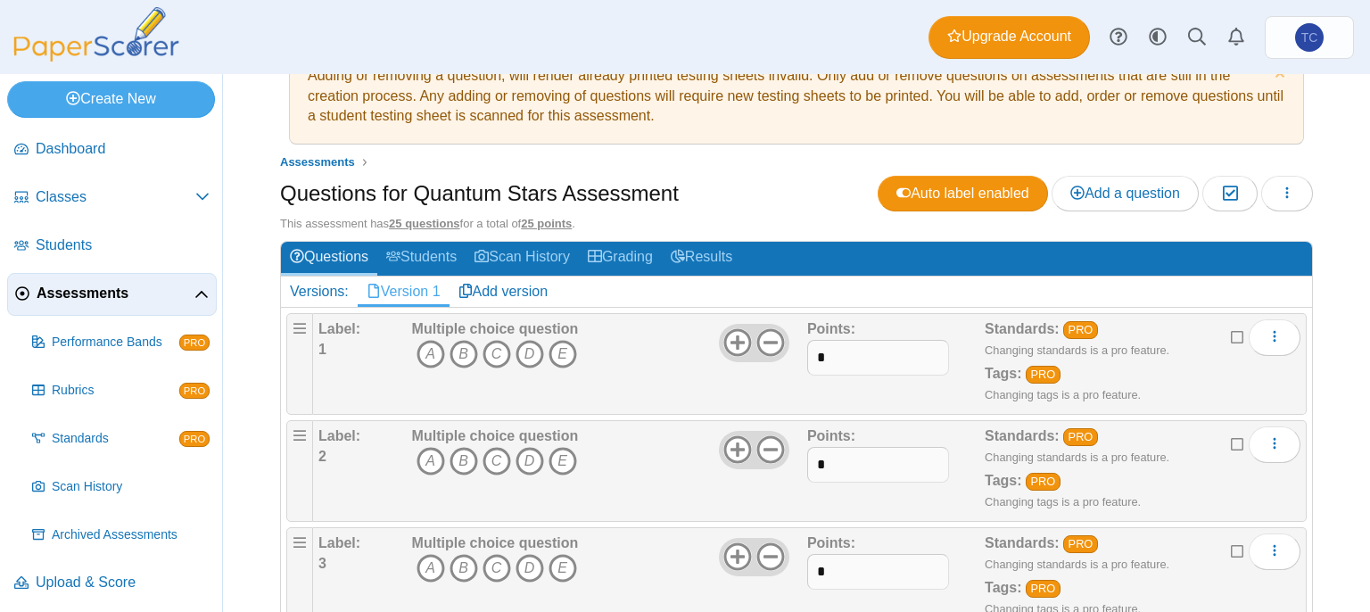
scroll to position [89, 0]
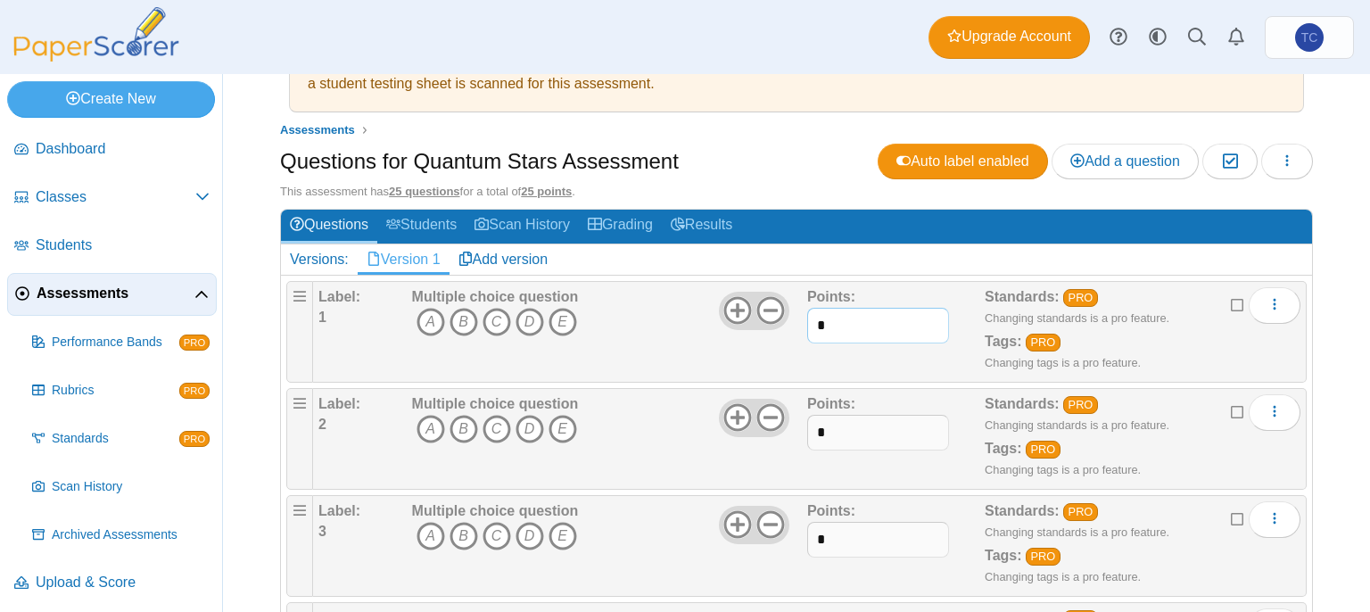
drag, startPoint x: 842, startPoint y: 323, endPoint x: 834, endPoint y: 315, distance: 11.4
click at [836, 319] on input "*" at bounding box center [878, 326] width 142 height 36
click at [693, 342] on div "Multiple choice question A B C D E" at bounding box center [608, 331] width 400 height 89
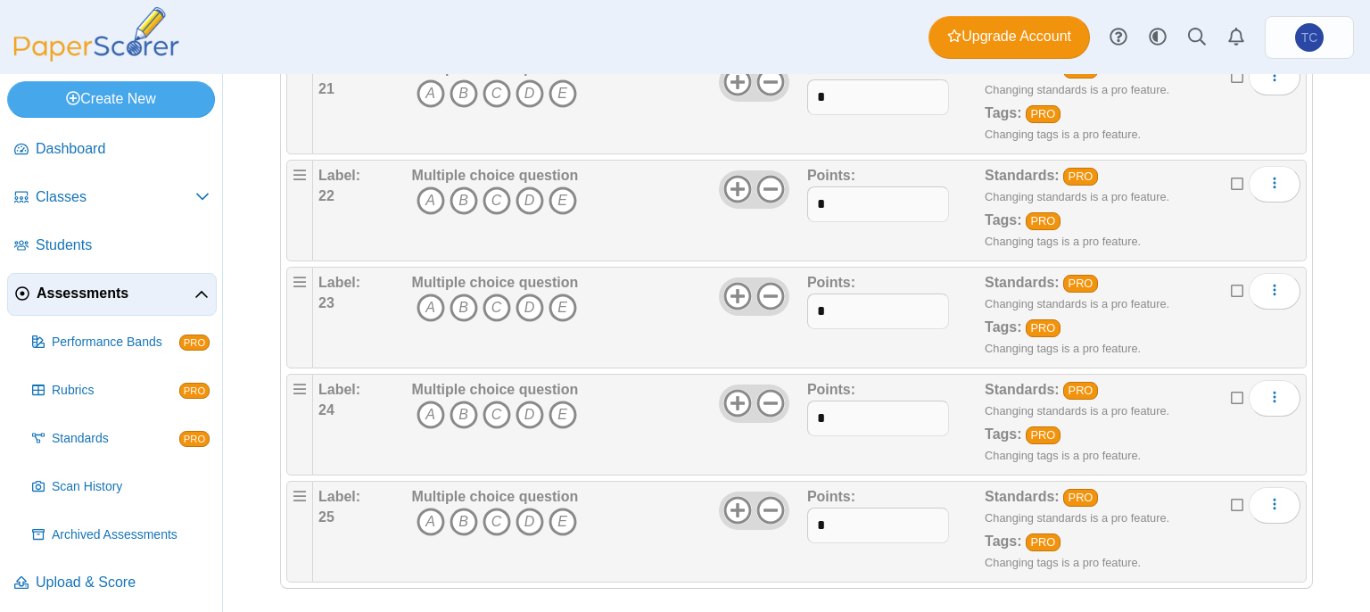
scroll to position [2370, 0]
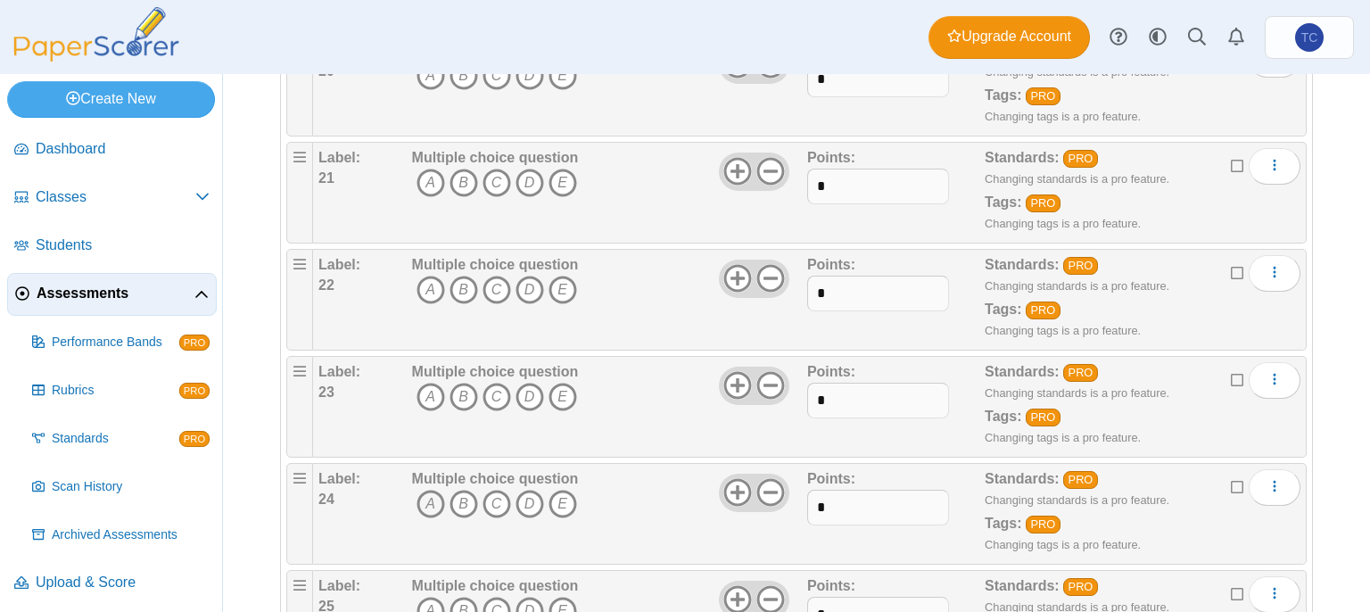
click at [438, 490] on icon "A" at bounding box center [431, 504] width 29 height 29
click at [435, 490] on icon "A" at bounding box center [431, 504] width 29 height 29
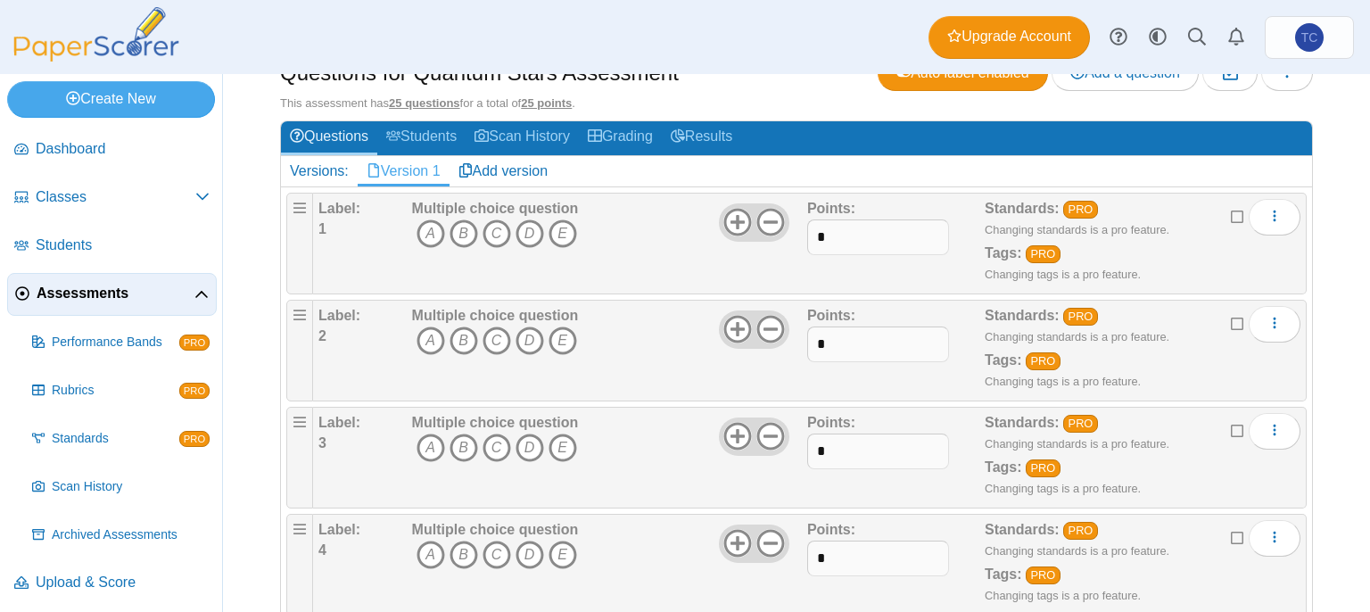
scroll to position [178, 0]
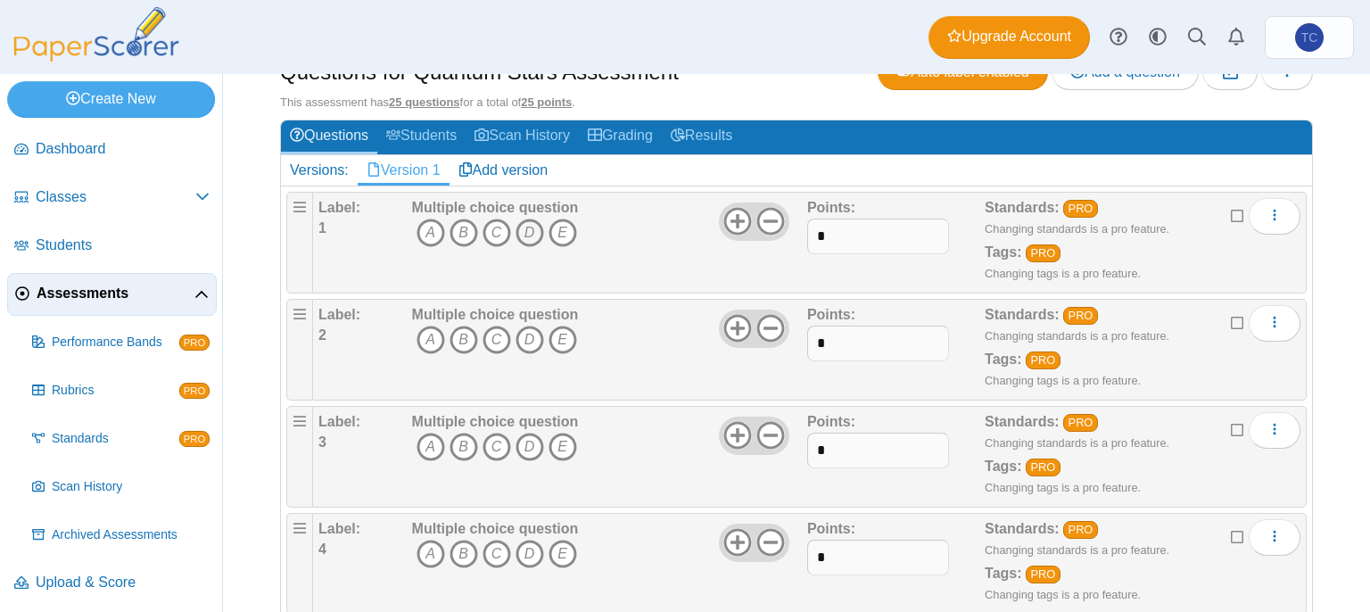
click at [527, 226] on icon "D" at bounding box center [530, 233] width 29 height 29
